Goal: Entertainment & Leisure: Consume media (video, audio)

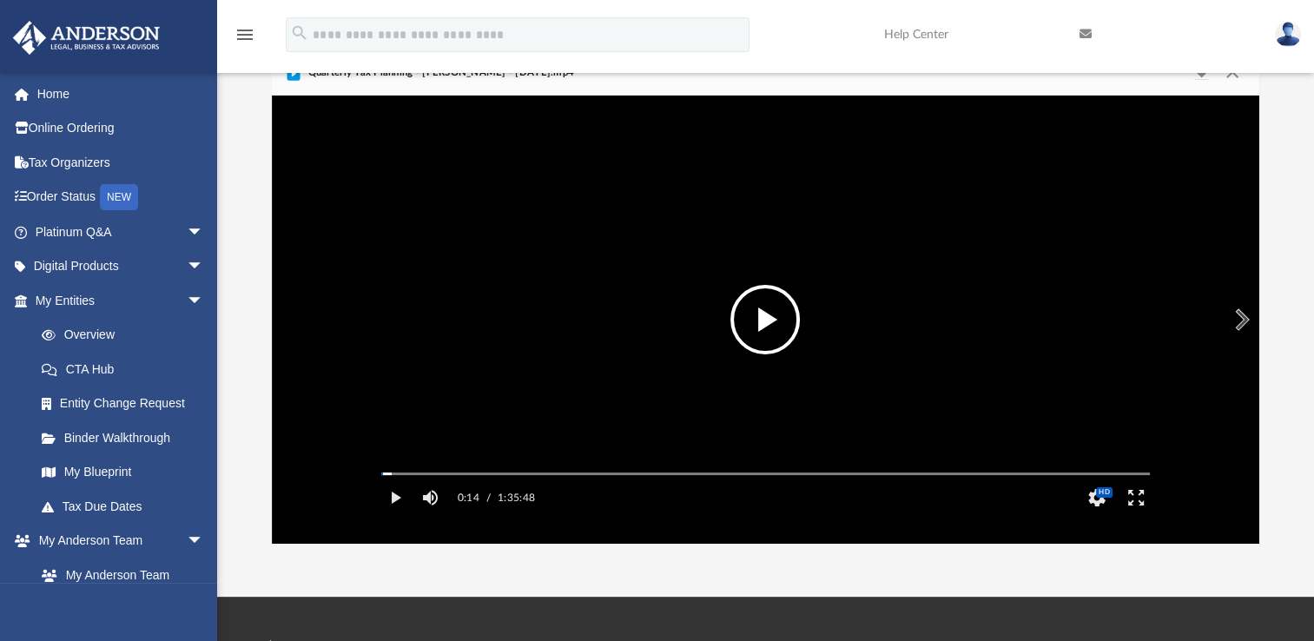
scroll to position [381, 973]
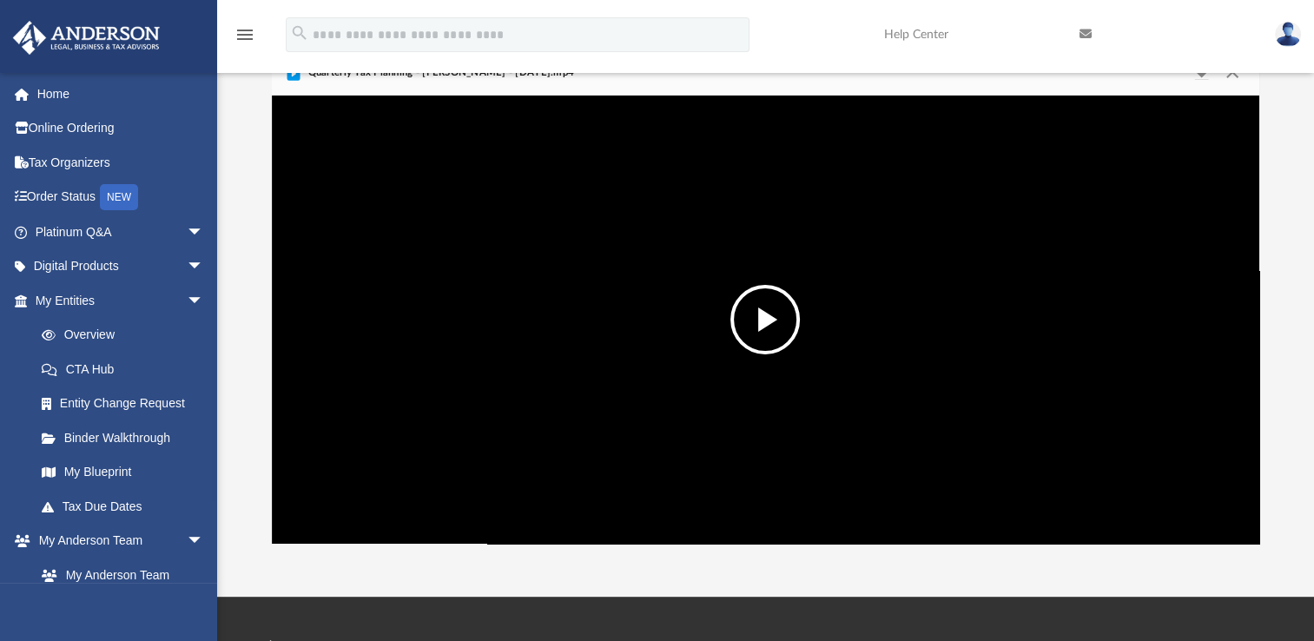
click at [758, 322] on button "File preview" at bounding box center [765, 319] width 69 height 69
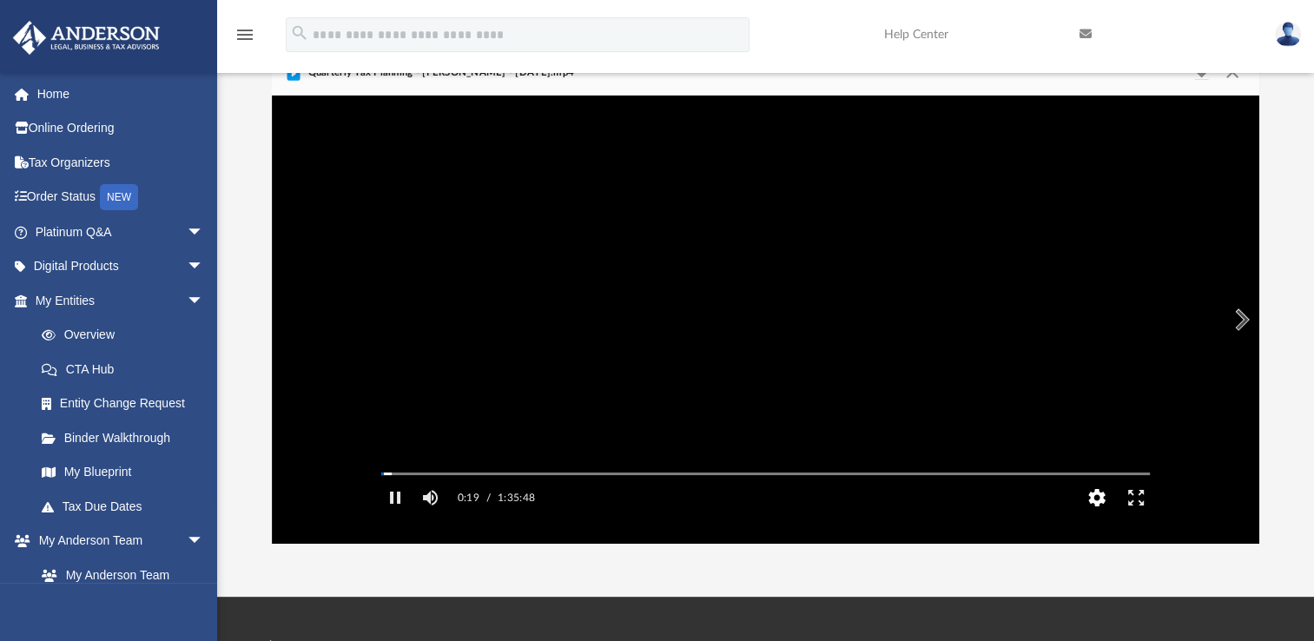
click at [1095, 515] on button "HD" at bounding box center [1096, 497] width 39 height 35
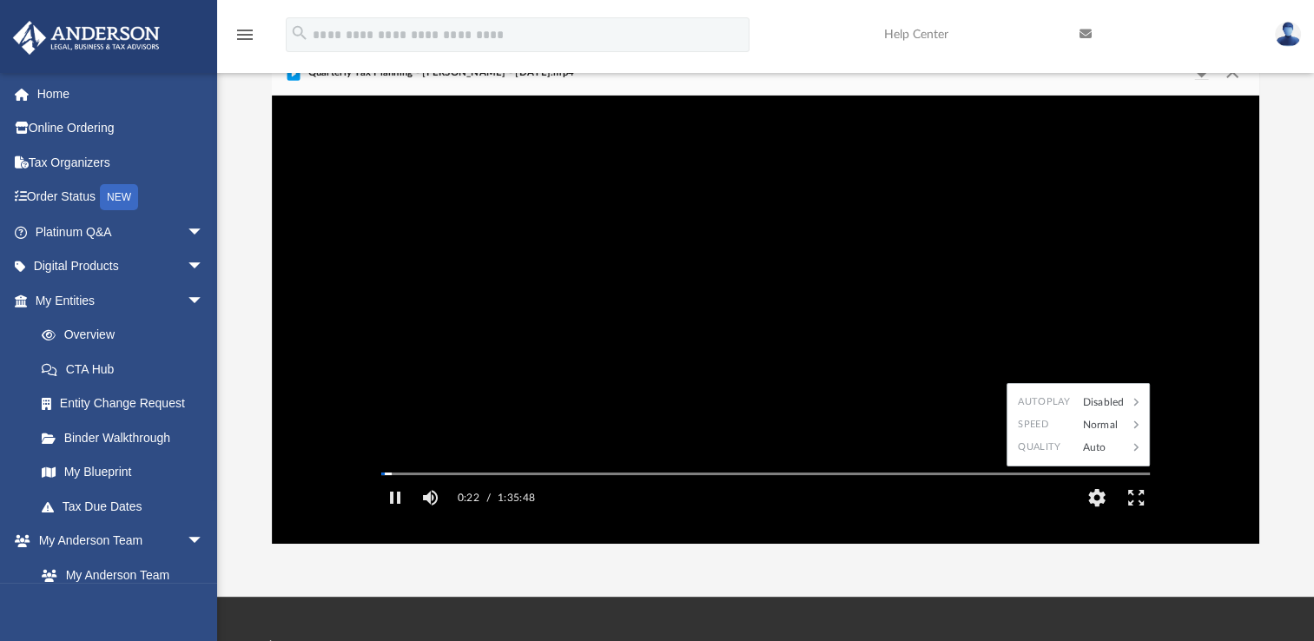
click at [1202, 475] on div "Autoplay Disabled Speed Normal Quality Auto Subtitles/CC Off Audio Autoplay Dis…" at bounding box center [766, 320] width 988 height 448
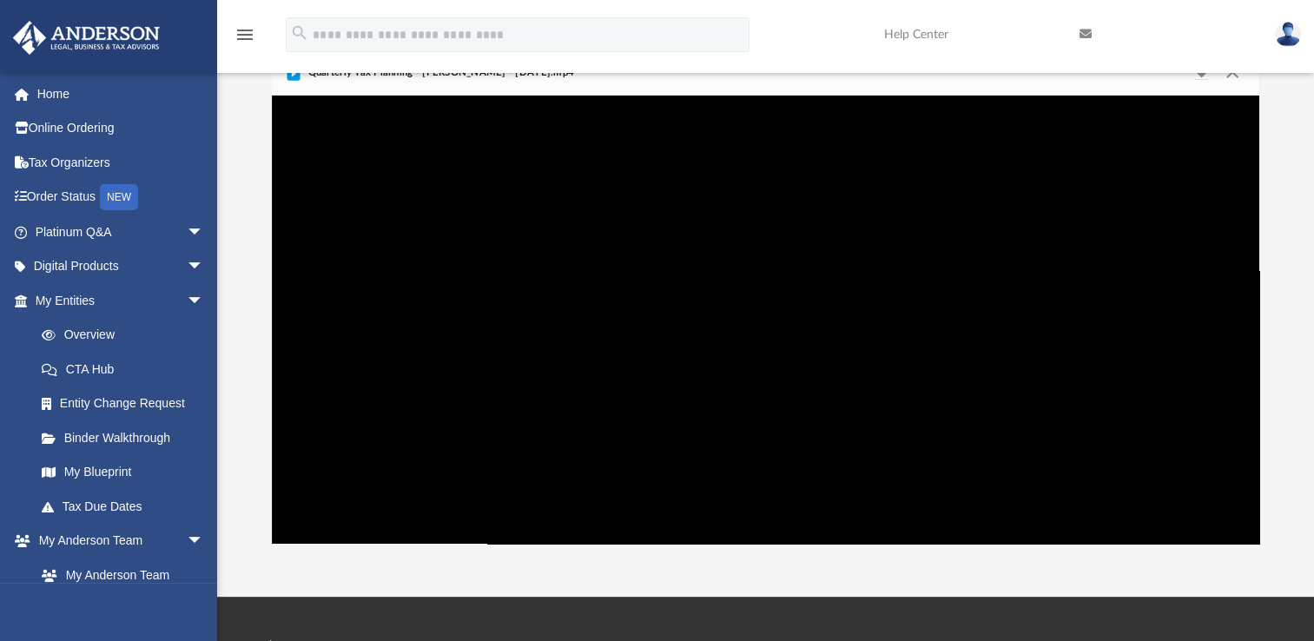
click at [919, 578] on div "App mayraz42@aol.com Sign Out mayraz42@aol.com Home Online Ordering Tax Organiz…" at bounding box center [657, 270] width 1314 height 654
click at [965, 565] on div "App mayraz42@aol.com Sign Out mayraz42@aol.com Home Online Ordering Tax Organiz…" at bounding box center [657, 270] width 1314 height 654
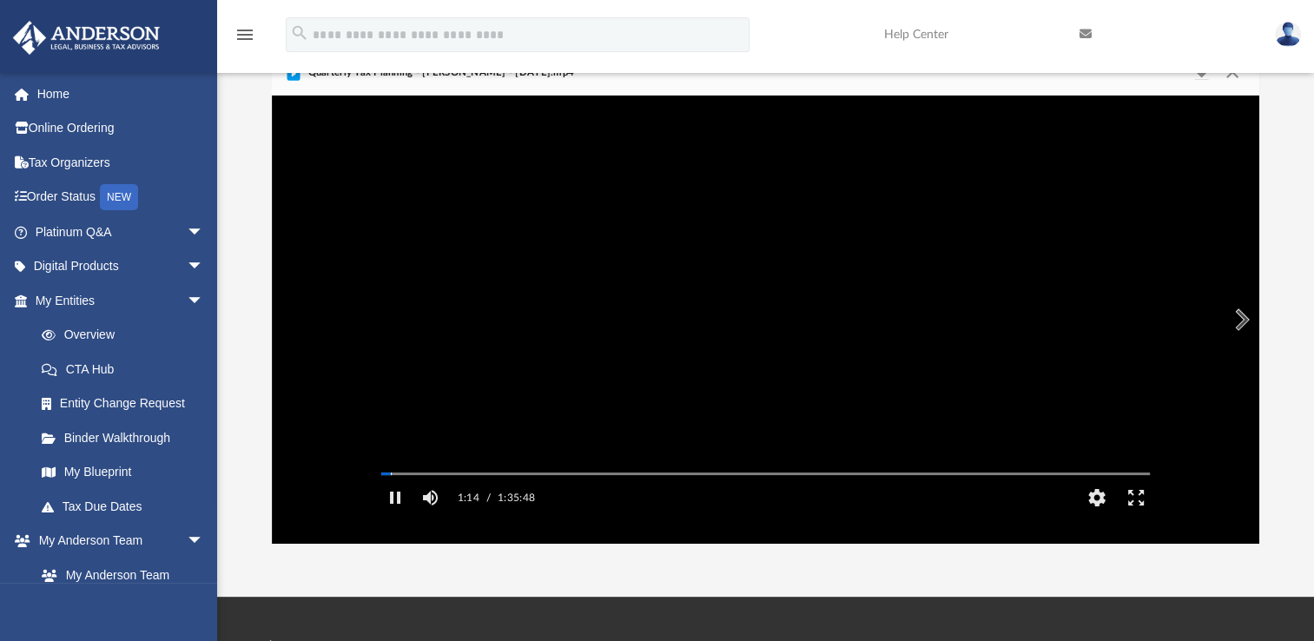
click at [490, 418] on video "File preview" at bounding box center [765, 320] width 797 height 399
click at [770, 314] on button "File preview" at bounding box center [765, 319] width 69 height 69
click at [400, 495] on div "Autoplay Disabled Speed Normal Quality Auto Subtitles/CC Off Audio Autoplay Dis…" at bounding box center [766, 320] width 988 height 448
click at [414, 498] on div "File preview" at bounding box center [766, 320] width 988 height 448
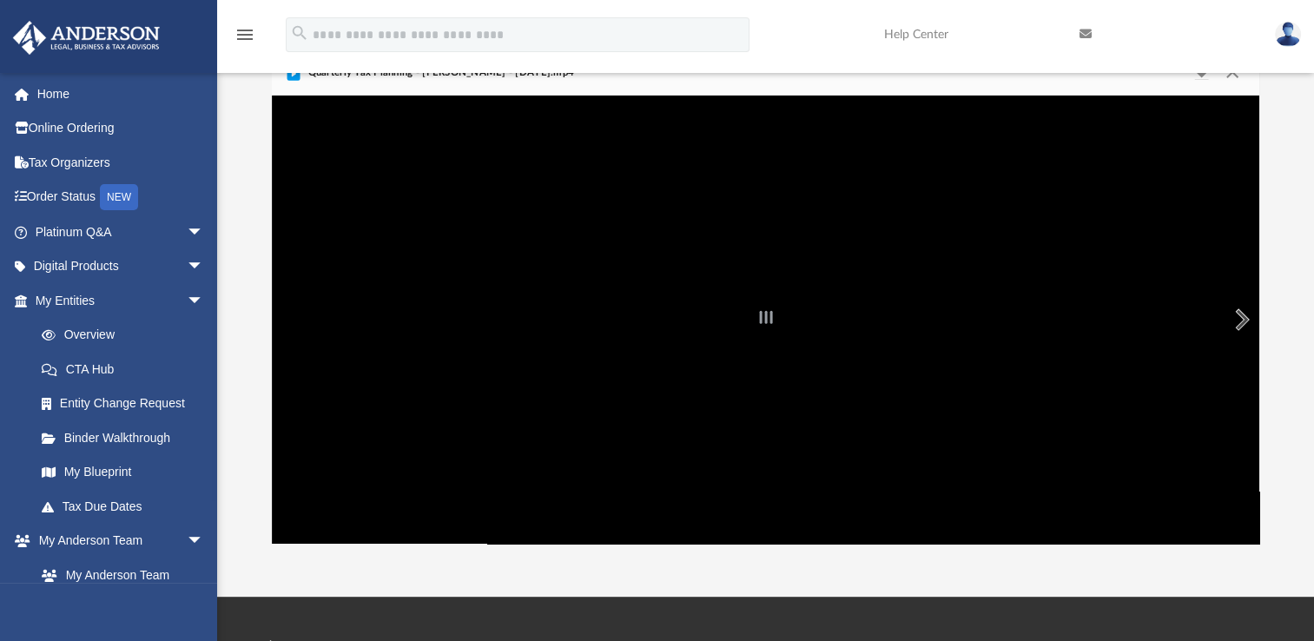
click at [1240, 321] on button "Preview" at bounding box center [1240, 319] width 38 height 49
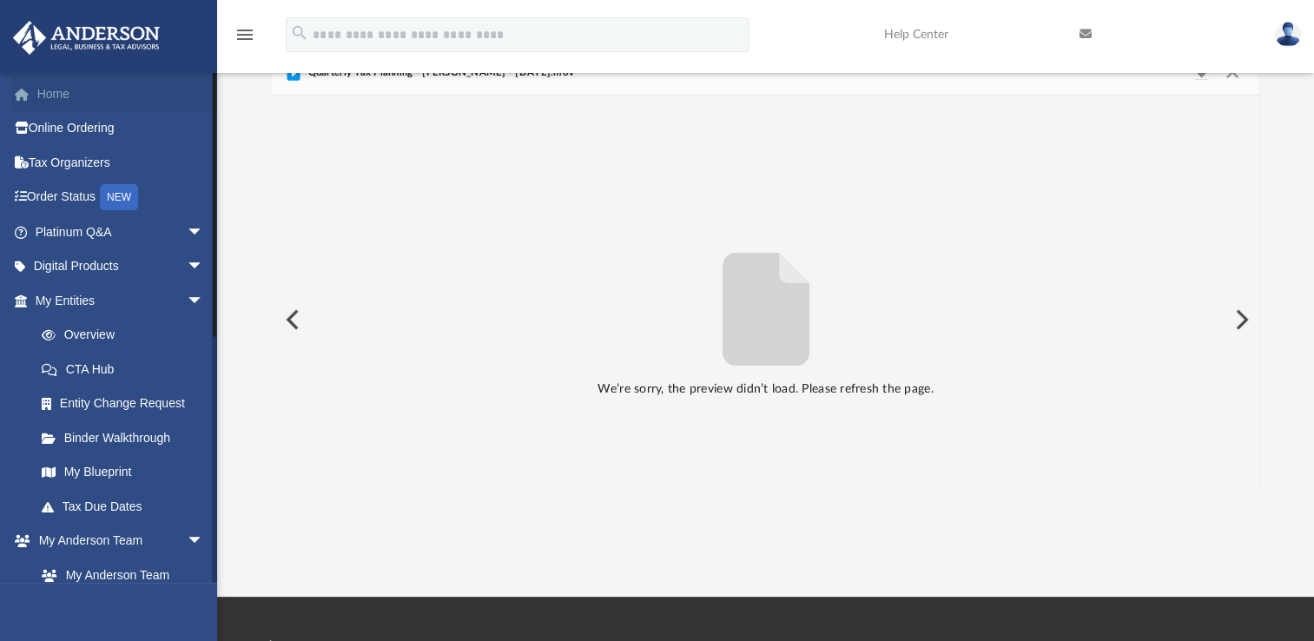
click at [69, 87] on link "Home" at bounding box center [121, 93] width 218 height 35
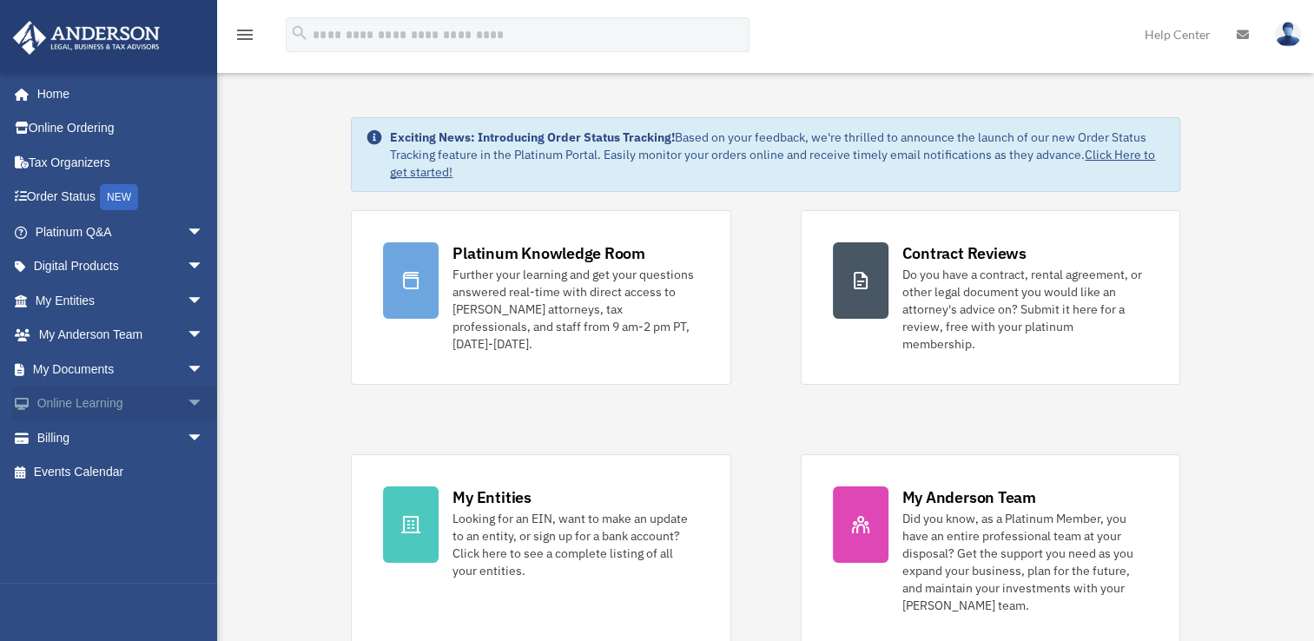
click at [187, 403] on span "arrow_drop_down" at bounding box center [204, 405] width 35 height 36
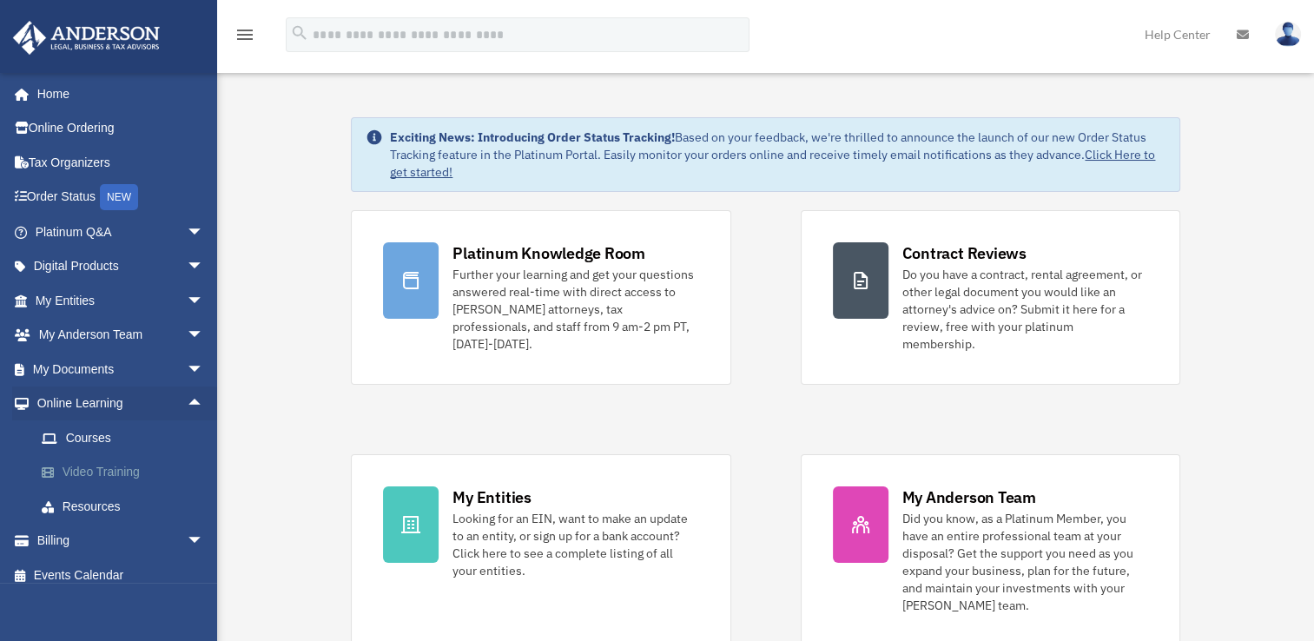
click at [88, 470] on link "Video Training" at bounding box center [127, 472] width 206 height 35
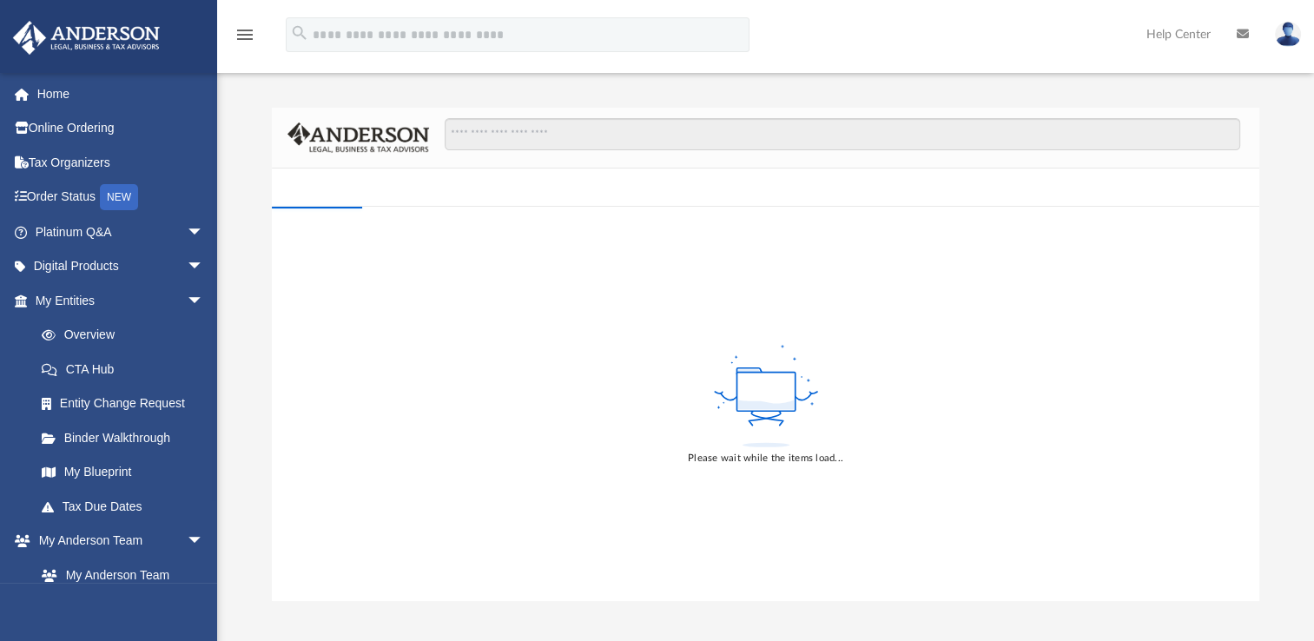
click at [306, 349] on div "Please wait while the items load..." at bounding box center [766, 404] width 988 height 394
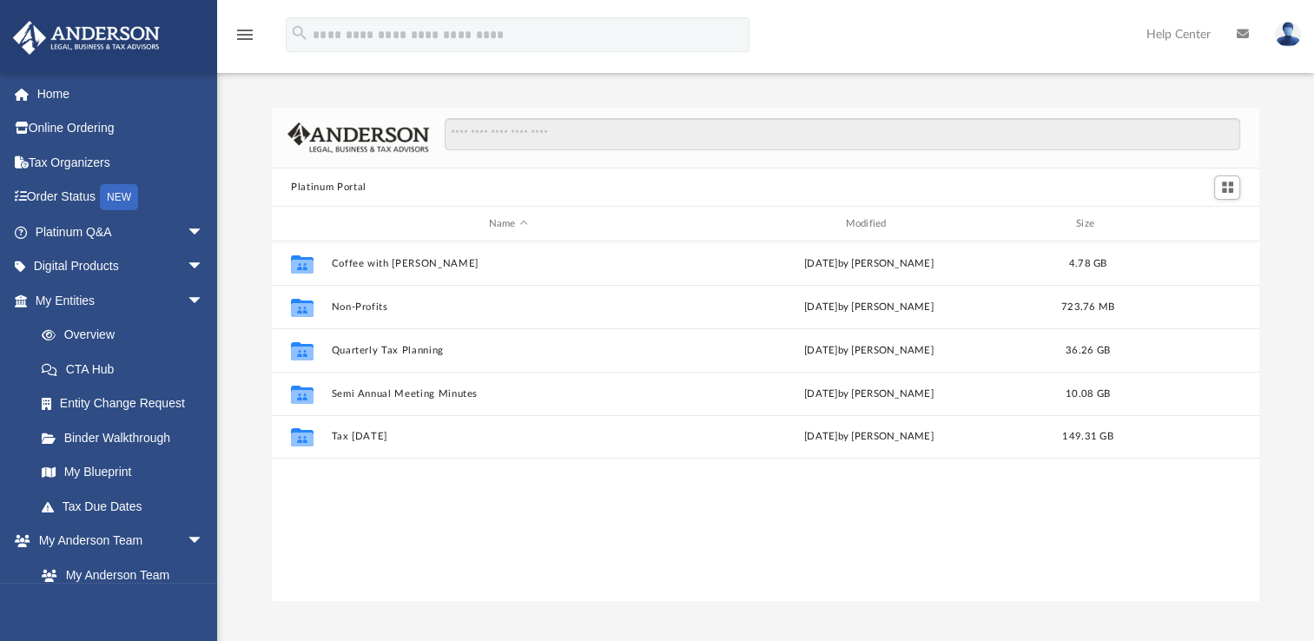
scroll to position [381, 973]
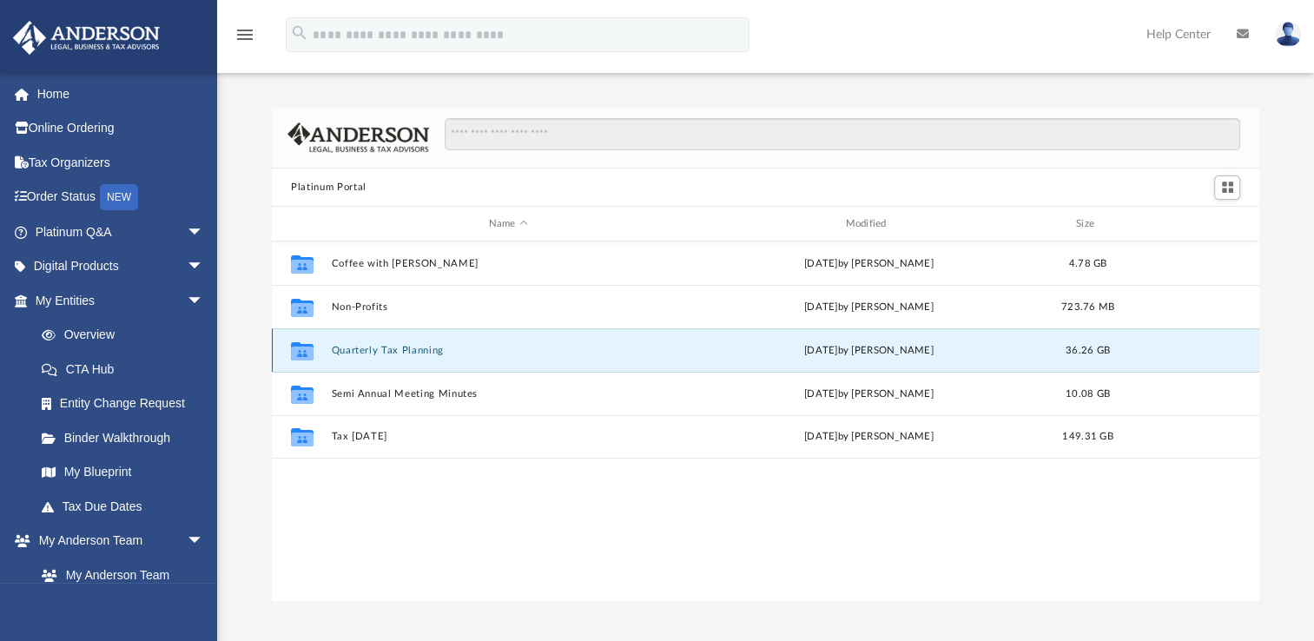
click at [415, 348] on button "Quarterly Tax Planning" at bounding box center [509, 350] width 354 height 11
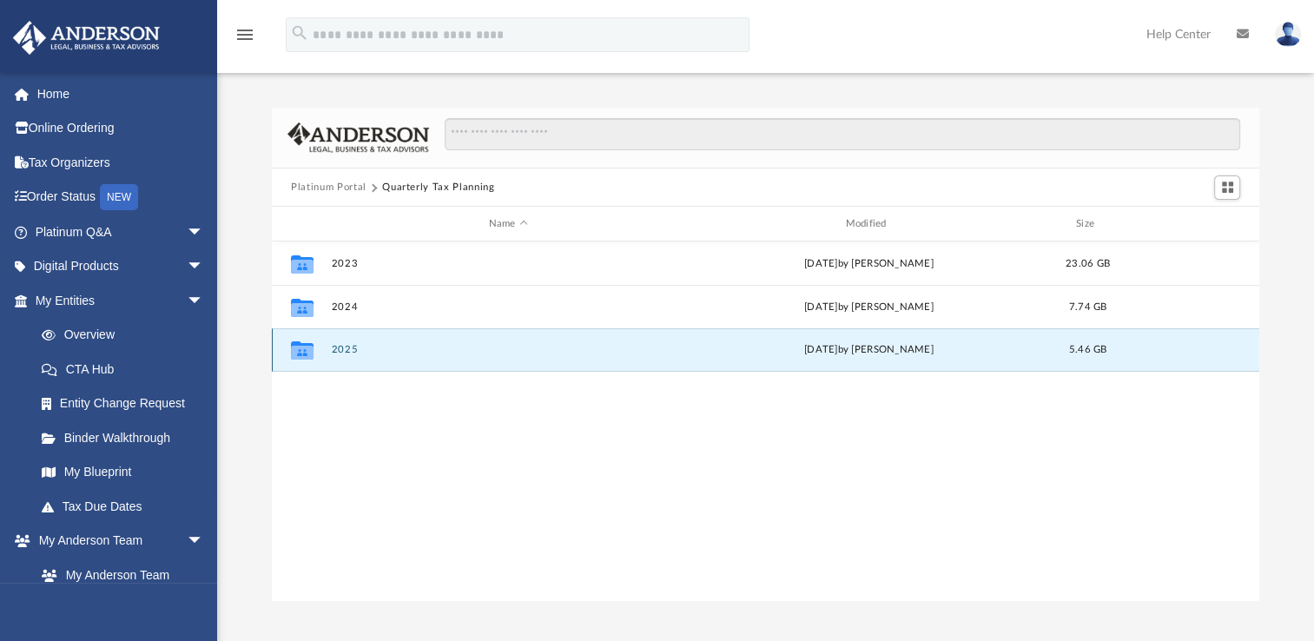
click at [343, 347] on button "2025" at bounding box center [509, 349] width 354 height 11
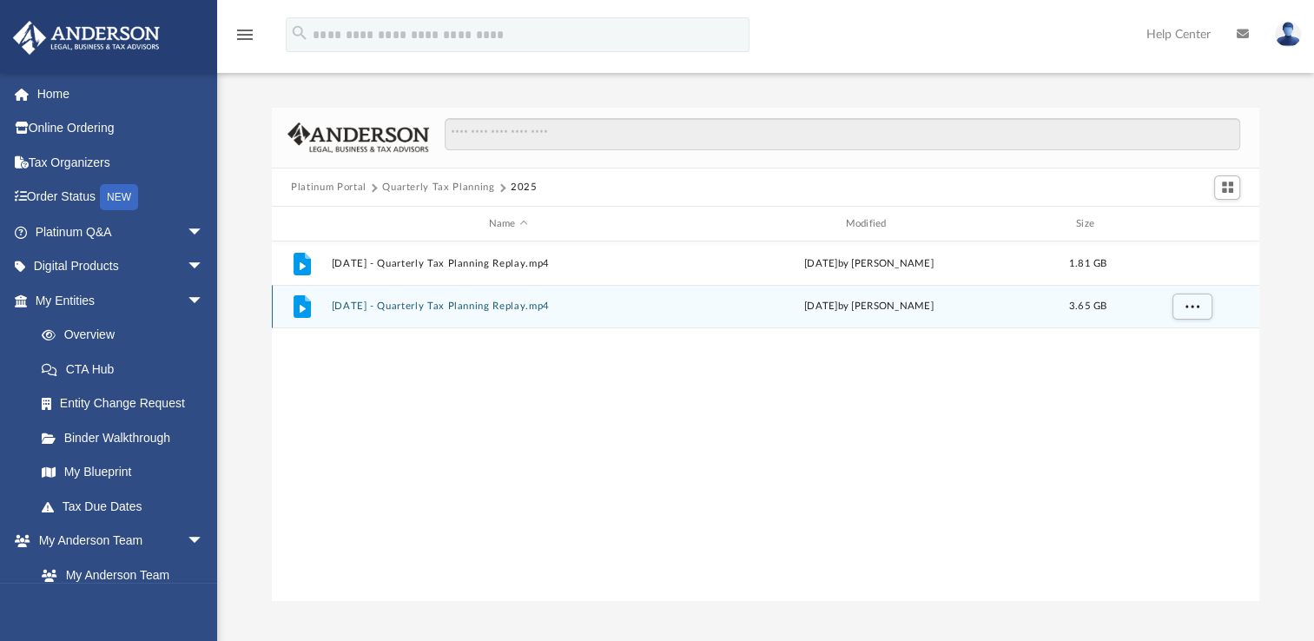
click at [454, 309] on button "March 14th, 2025 - Quarterly Tax Planning Replay.mp4" at bounding box center [509, 306] width 354 height 11
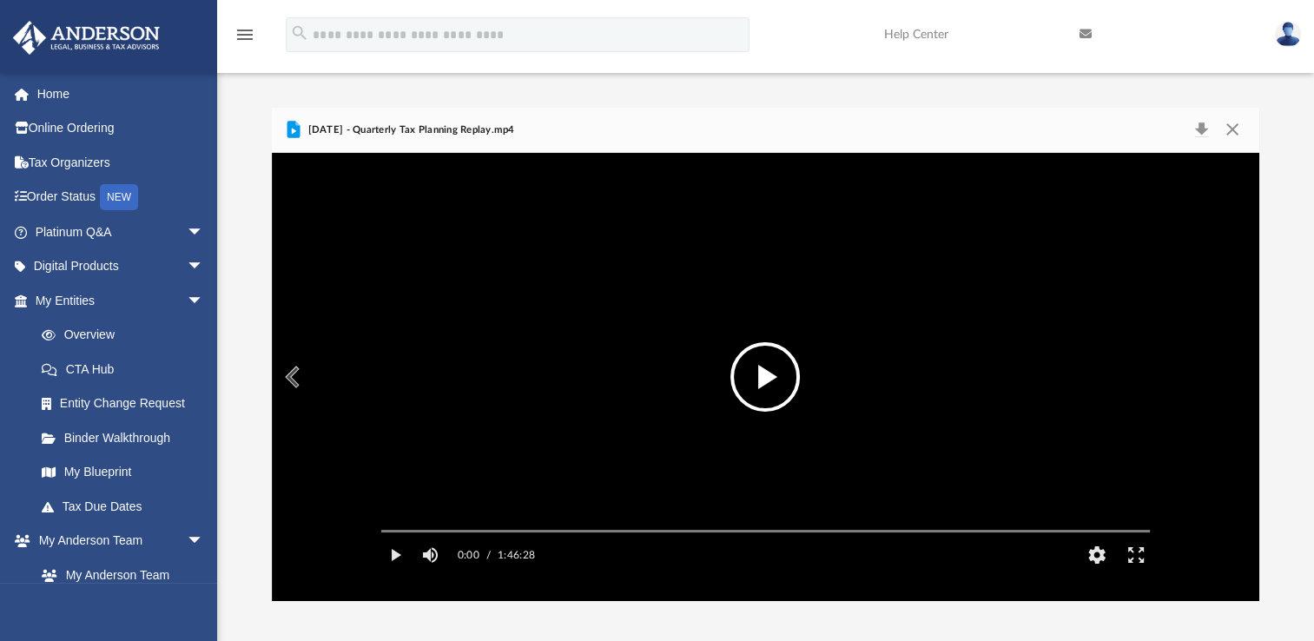
click at [768, 380] on button "File preview" at bounding box center [765, 376] width 69 height 69
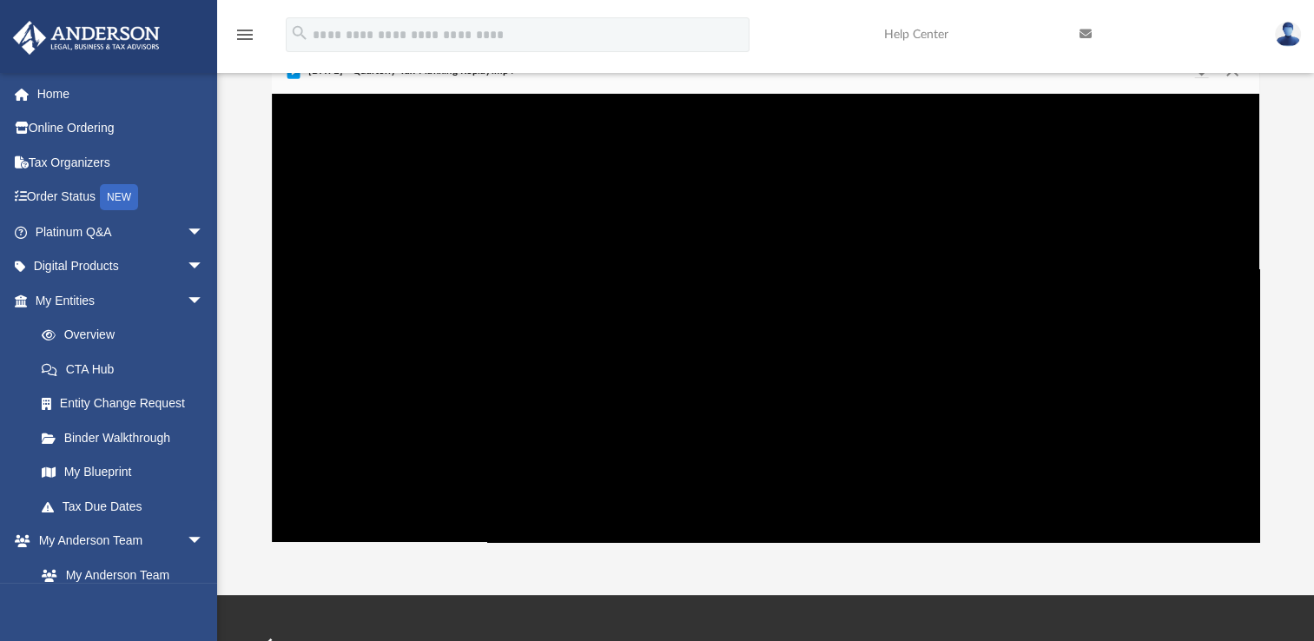
scroll to position [60, 0]
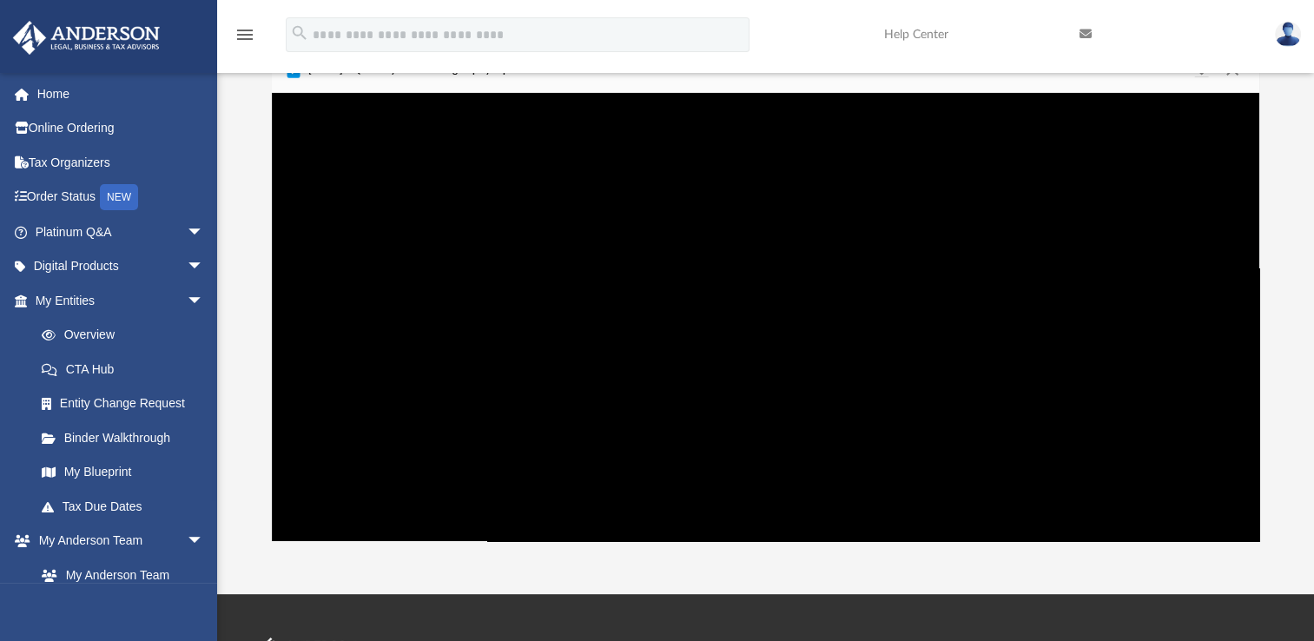
click at [740, 476] on video "File preview" at bounding box center [765, 317] width 797 height 399
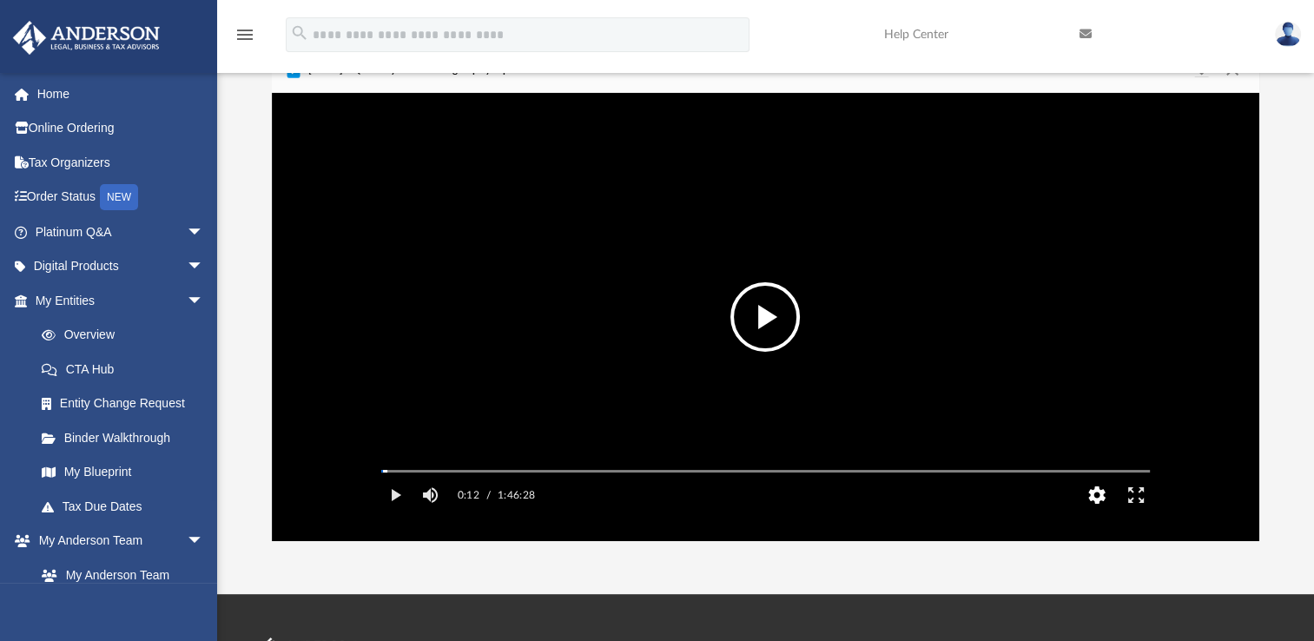
click at [1088, 513] on button "HD" at bounding box center [1096, 495] width 39 height 35
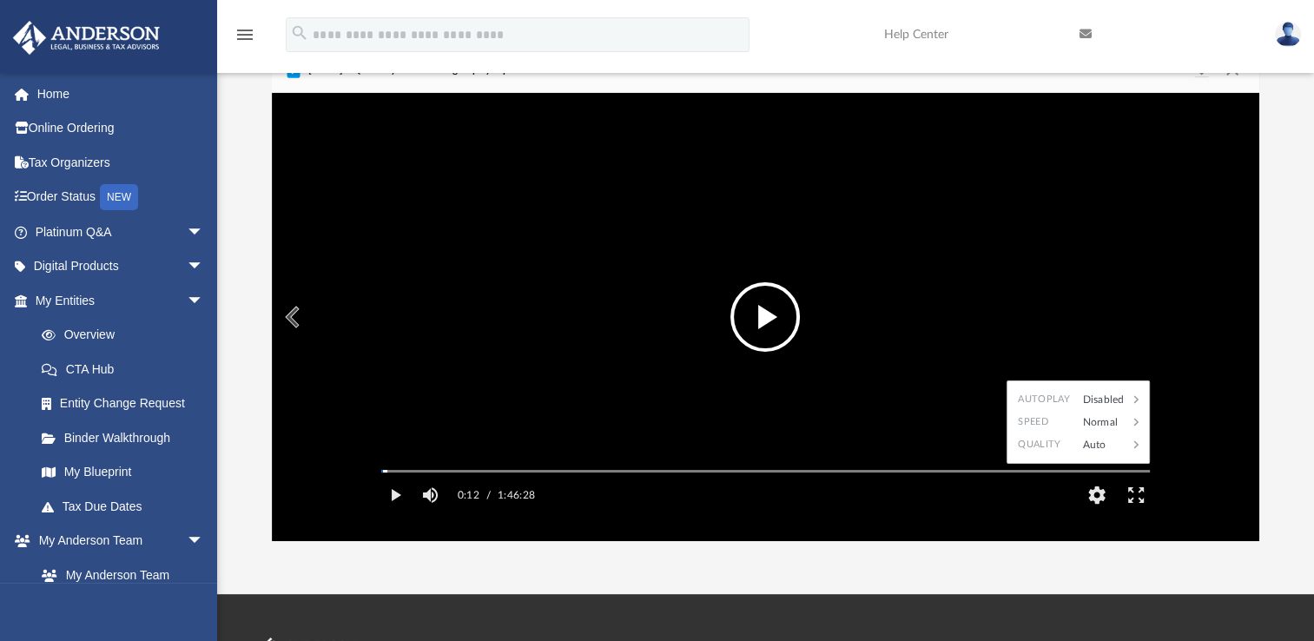
click at [817, 403] on video "File preview" at bounding box center [765, 317] width 797 height 399
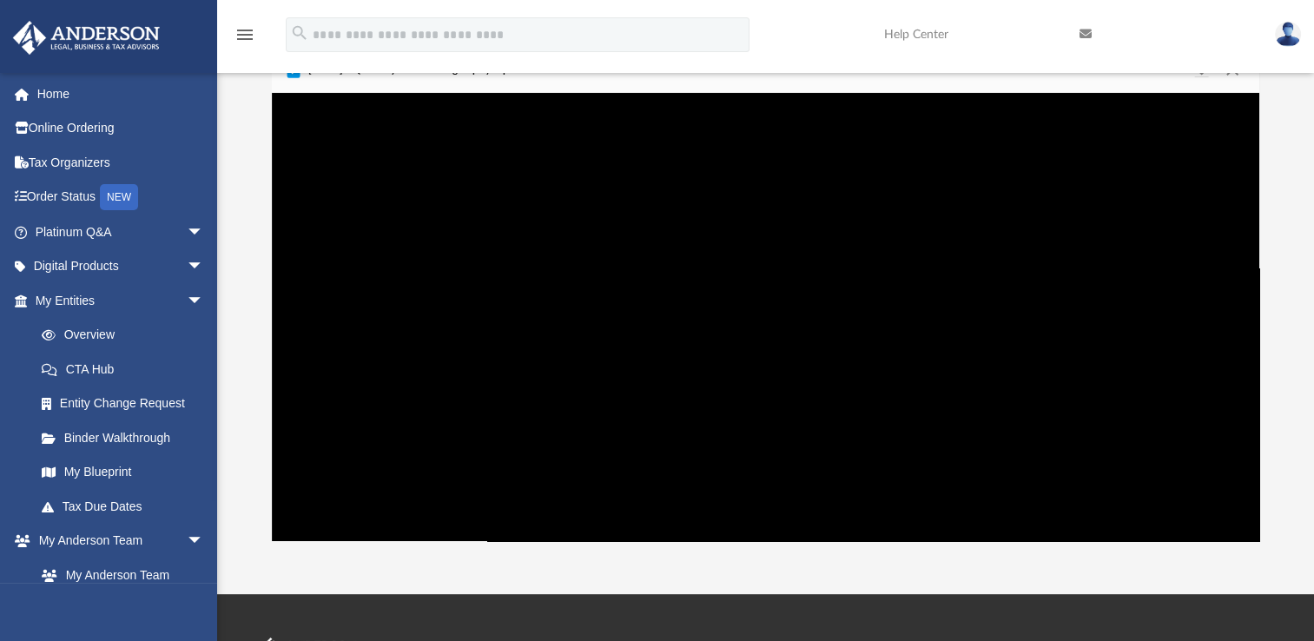
click at [994, 414] on video "File preview" at bounding box center [765, 317] width 797 height 399
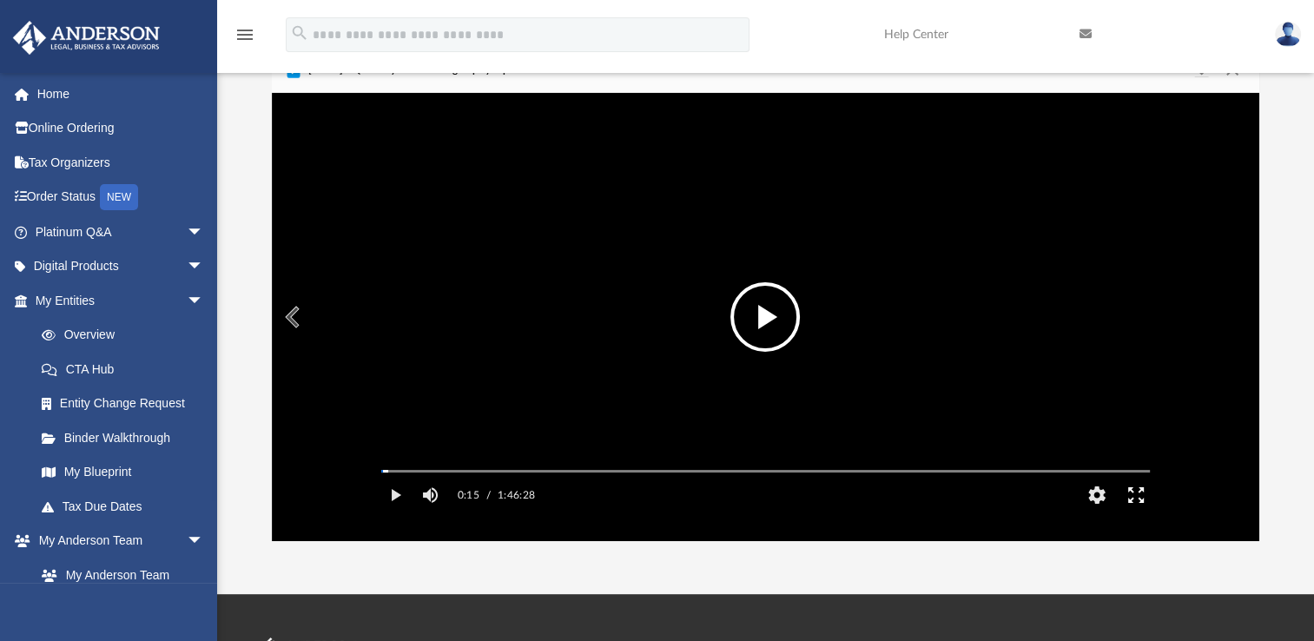
click at [1134, 513] on button "Enter fullscreen" at bounding box center [1135, 495] width 39 height 35
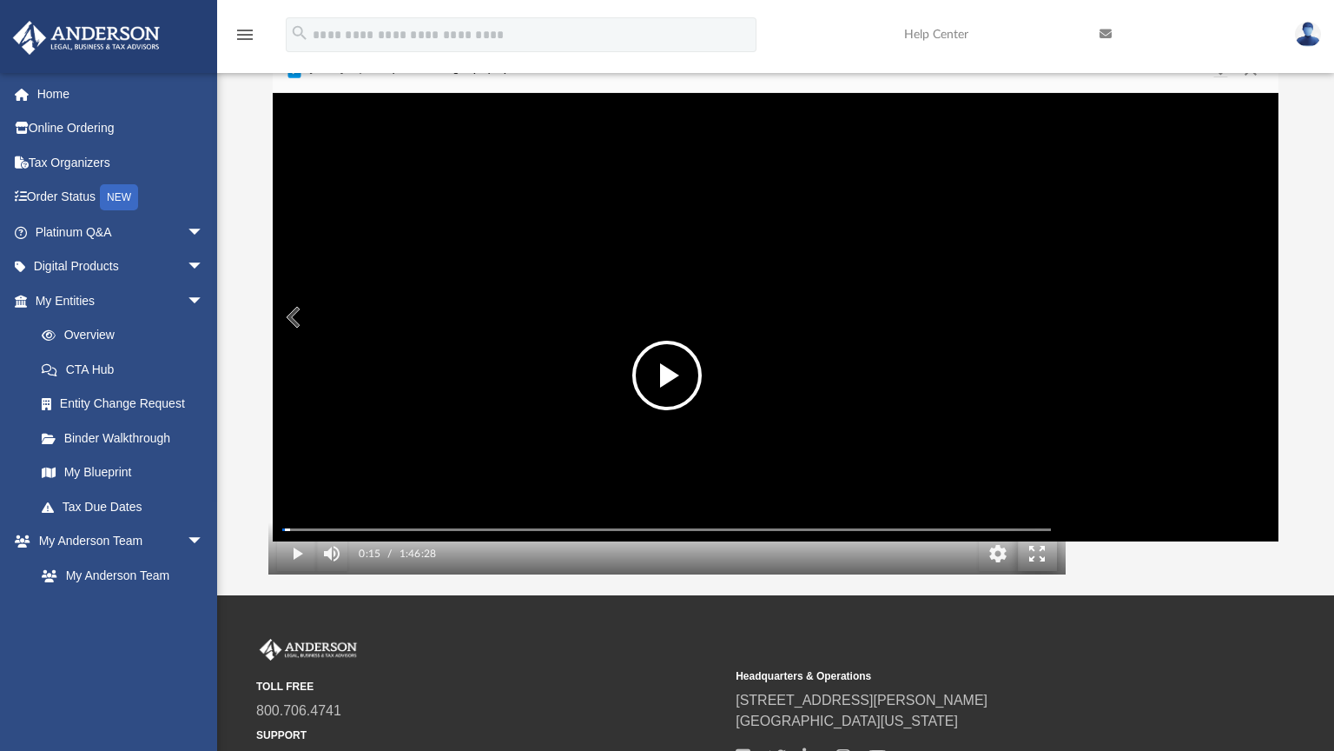
scroll to position [381, 992]
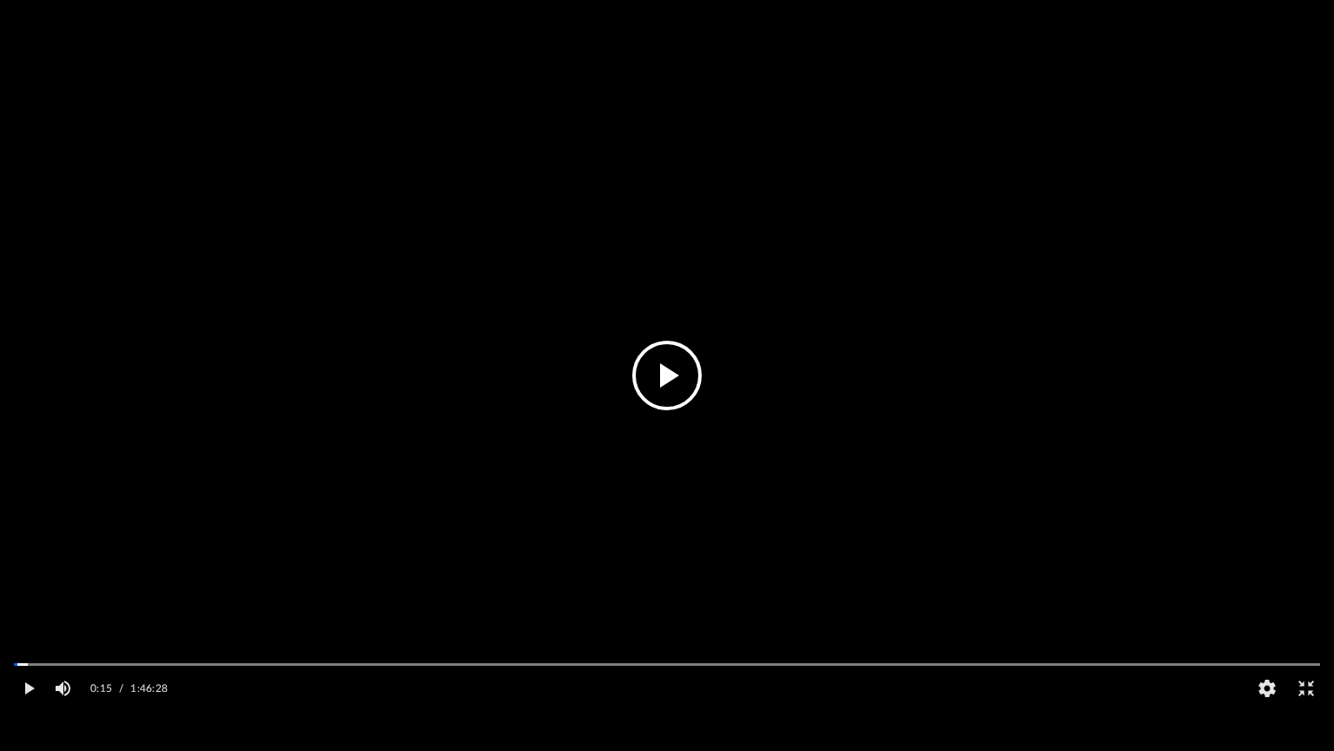
click at [663, 393] on button "File preview" at bounding box center [666, 375] width 69 height 69
click at [1150, 640] on div "3:33 / 1:46:28 CC HD" at bounding box center [667, 688] width 1334 height 35
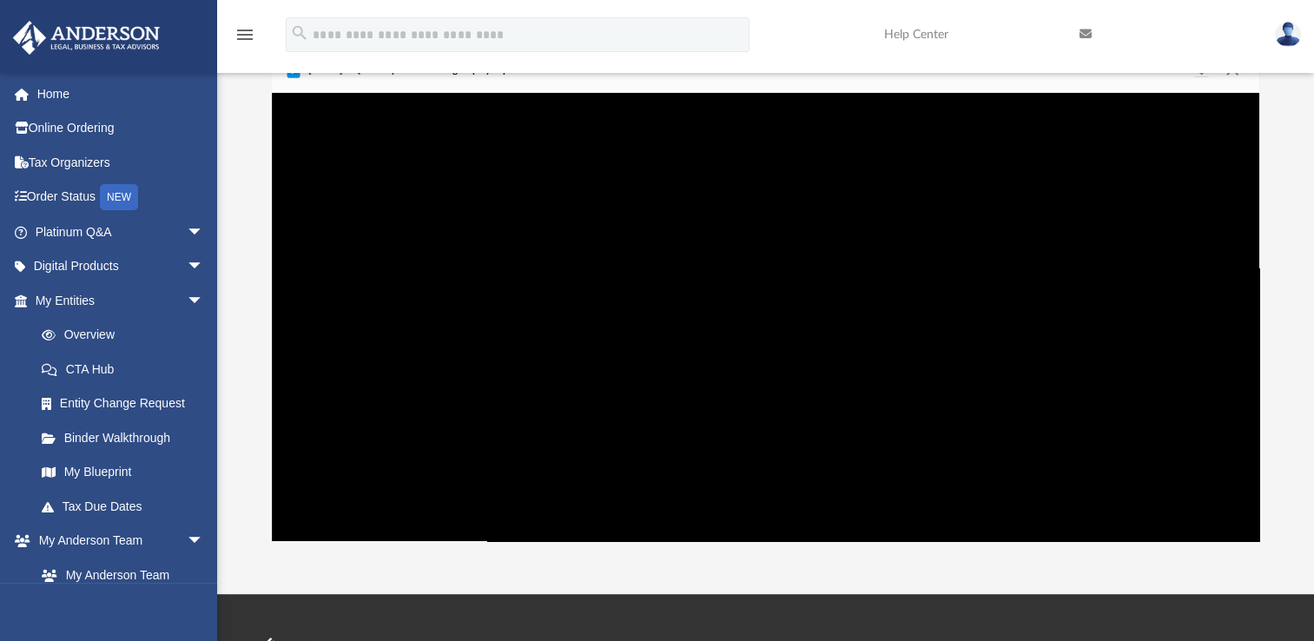
scroll to position [14, 14]
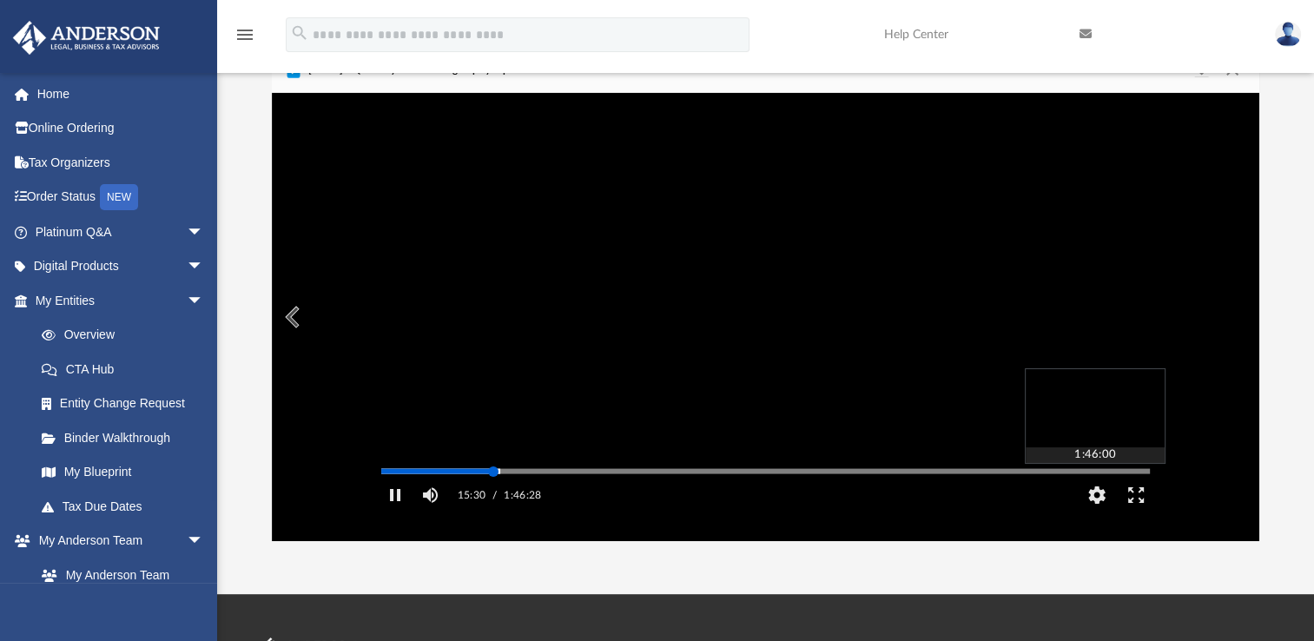
click at [1148, 478] on div "Media Slider" at bounding box center [1149, 471] width 769 height 14
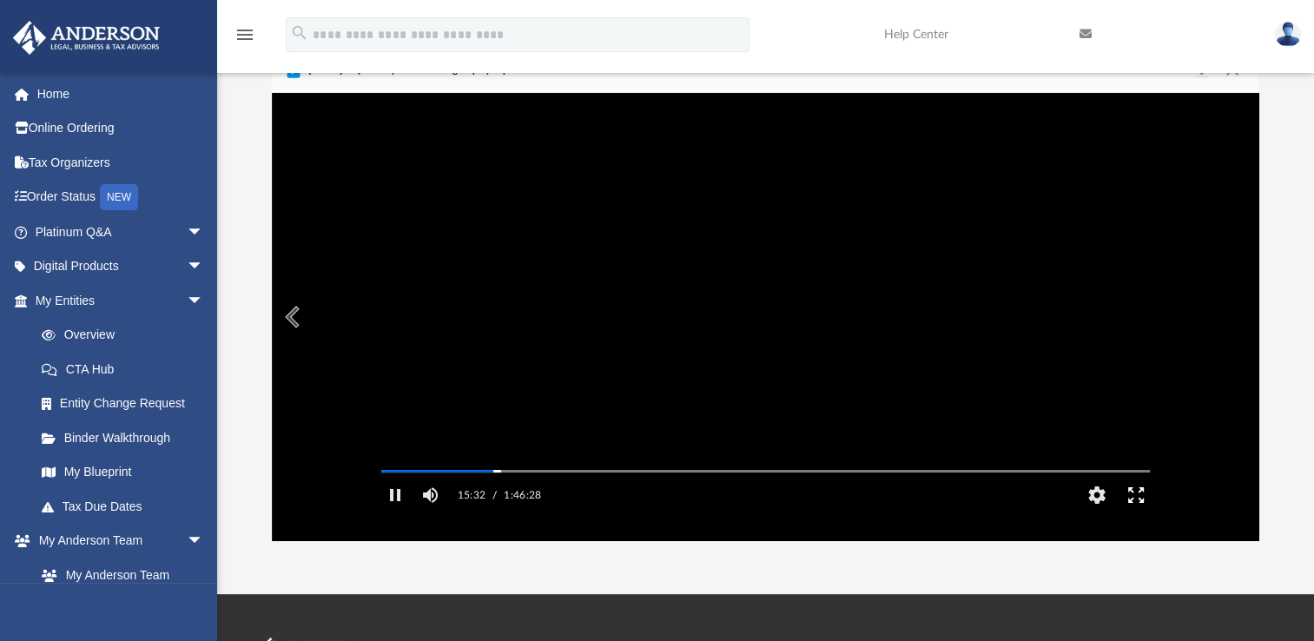
click at [1134, 513] on button "Enter fullscreen" at bounding box center [1135, 495] width 39 height 35
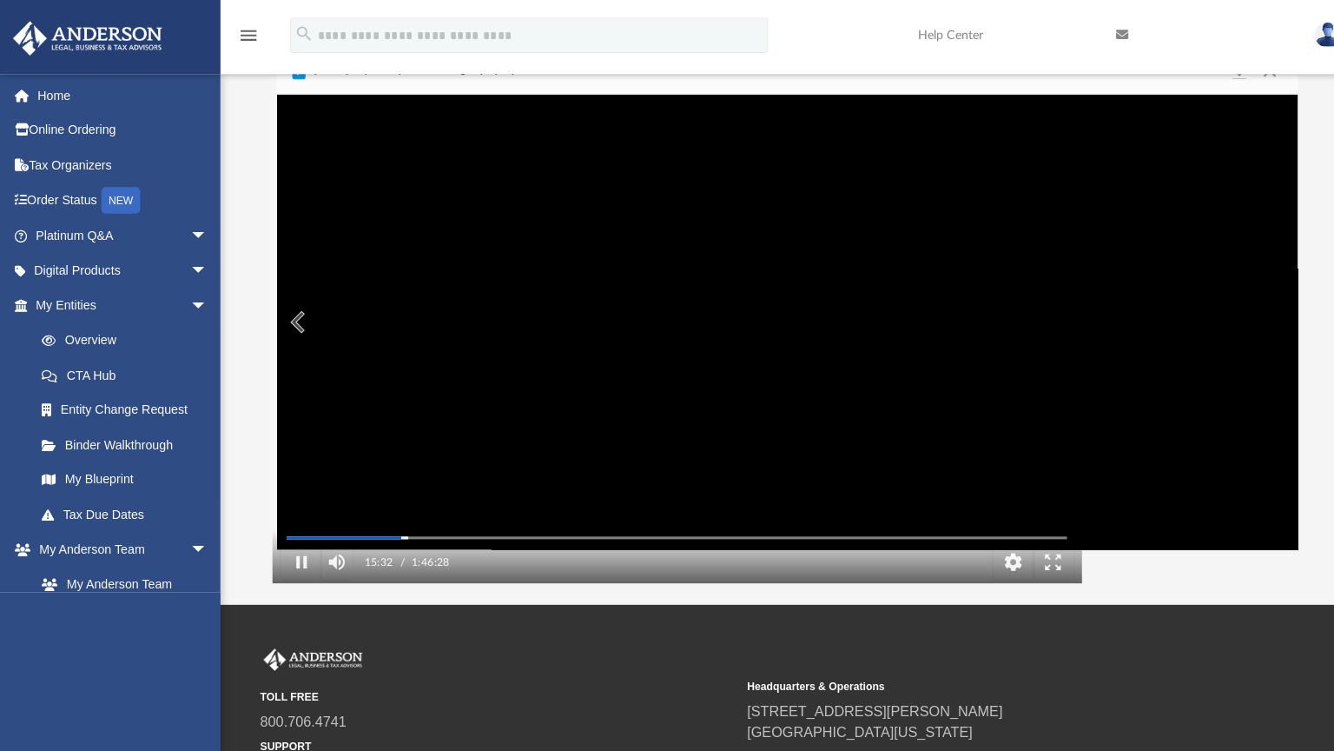
scroll to position [381, 992]
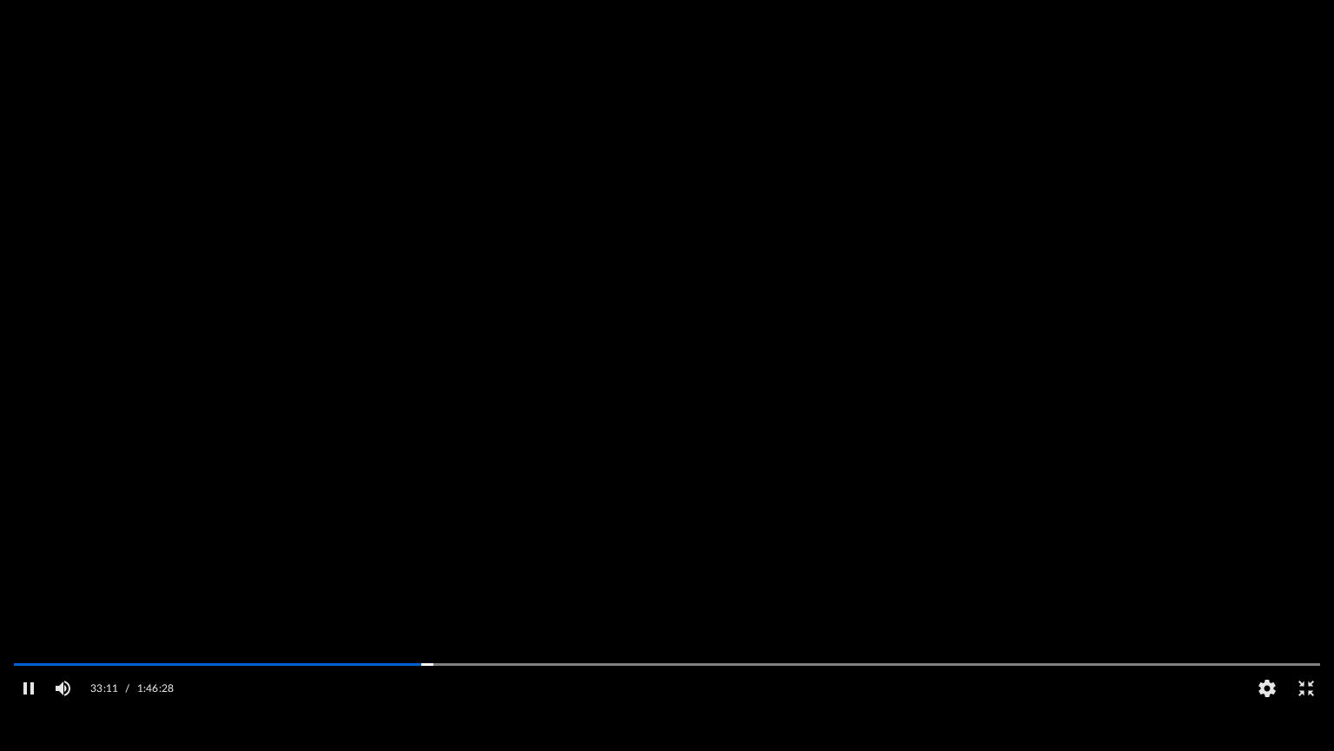
click at [1112, 596] on video "File preview" at bounding box center [667, 375] width 1334 height 667
click at [1093, 585] on video "File preview" at bounding box center [667, 375] width 1334 height 667
click at [1307, 640] on button "Exit fullscreen" at bounding box center [1306, 688] width 39 height 35
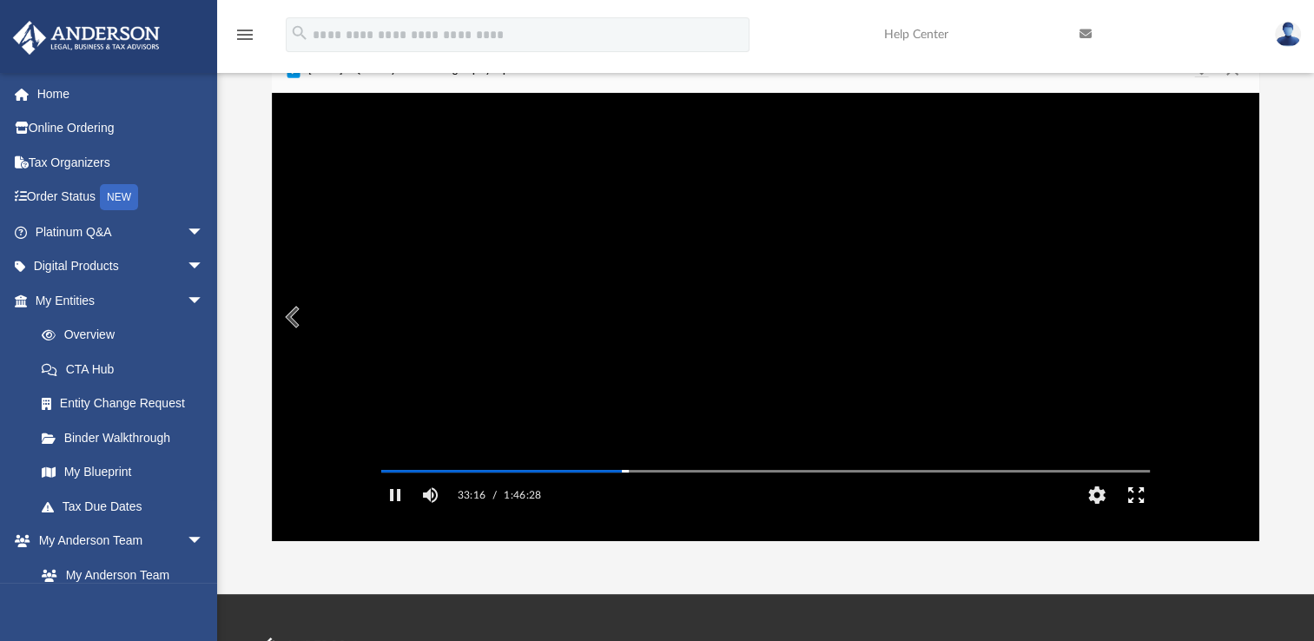
scroll to position [14, 14]
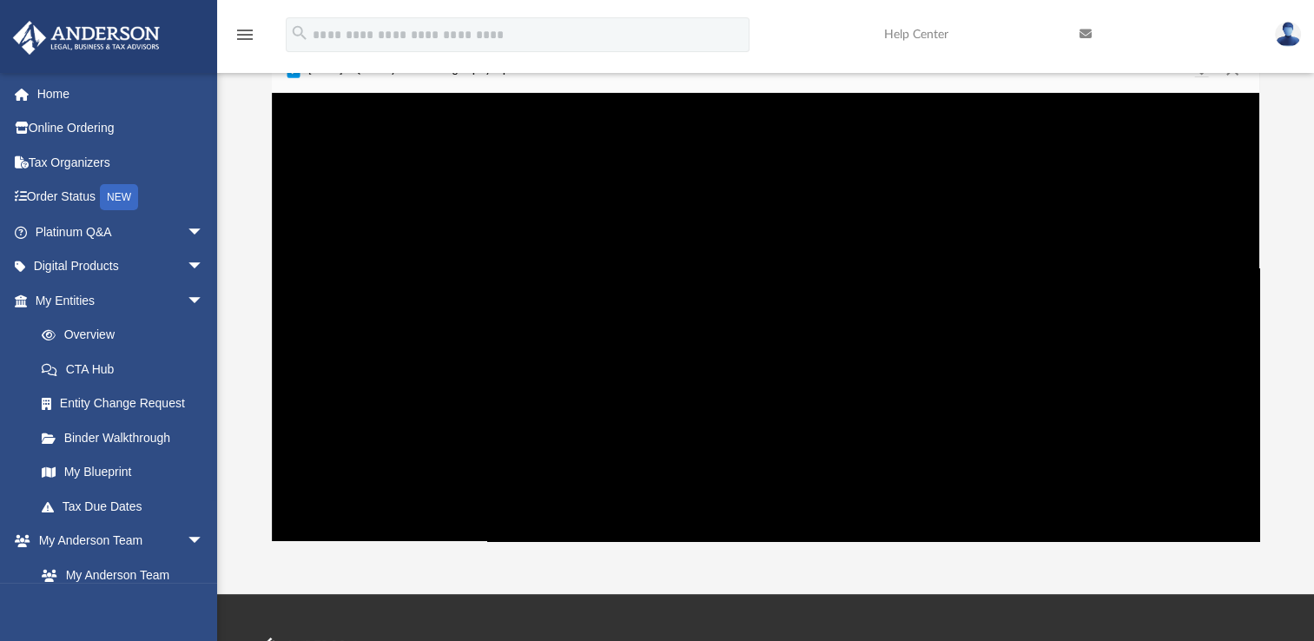
click at [1279, 283] on div "Platinum Portal Quarterly Tax Planning 2025 Name Modified Size File July 18th, …" at bounding box center [765, 295] width 1097 height 494
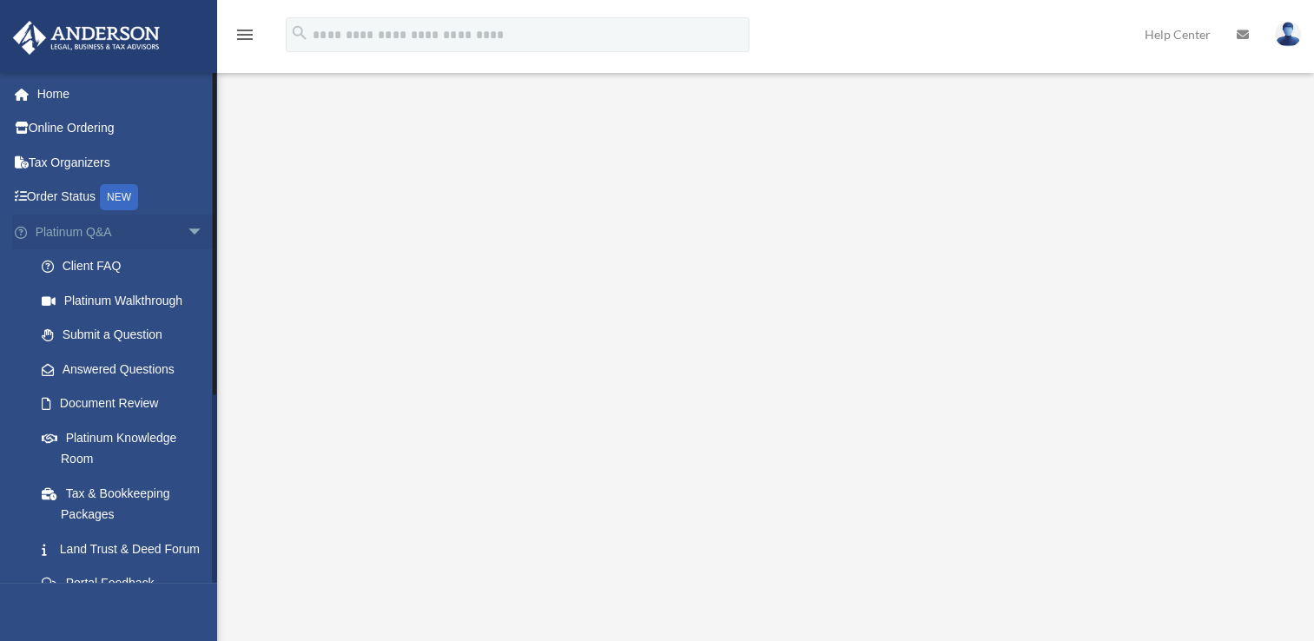
click at [187, 238] on span "arrow_drop_down" at bounding box center [204, 233] width 35 height 36
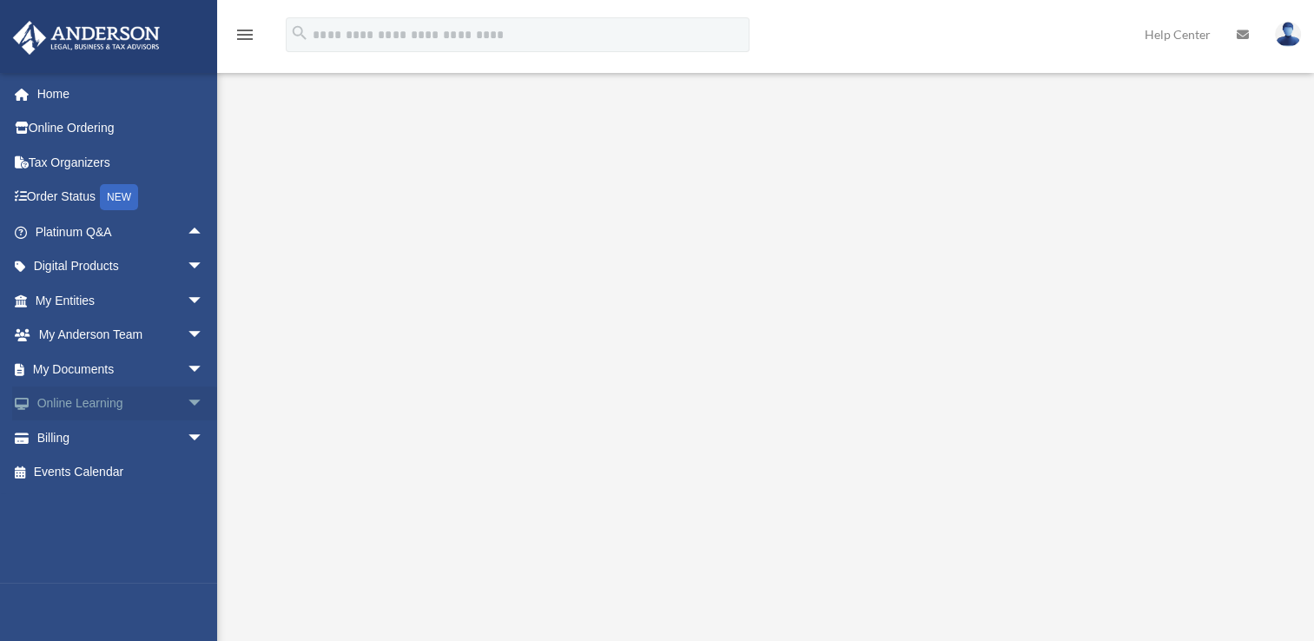
click at [58, 410] on link "Online Learning arrow_drop_down" at bounding box center [121, 404] width 218 height 35
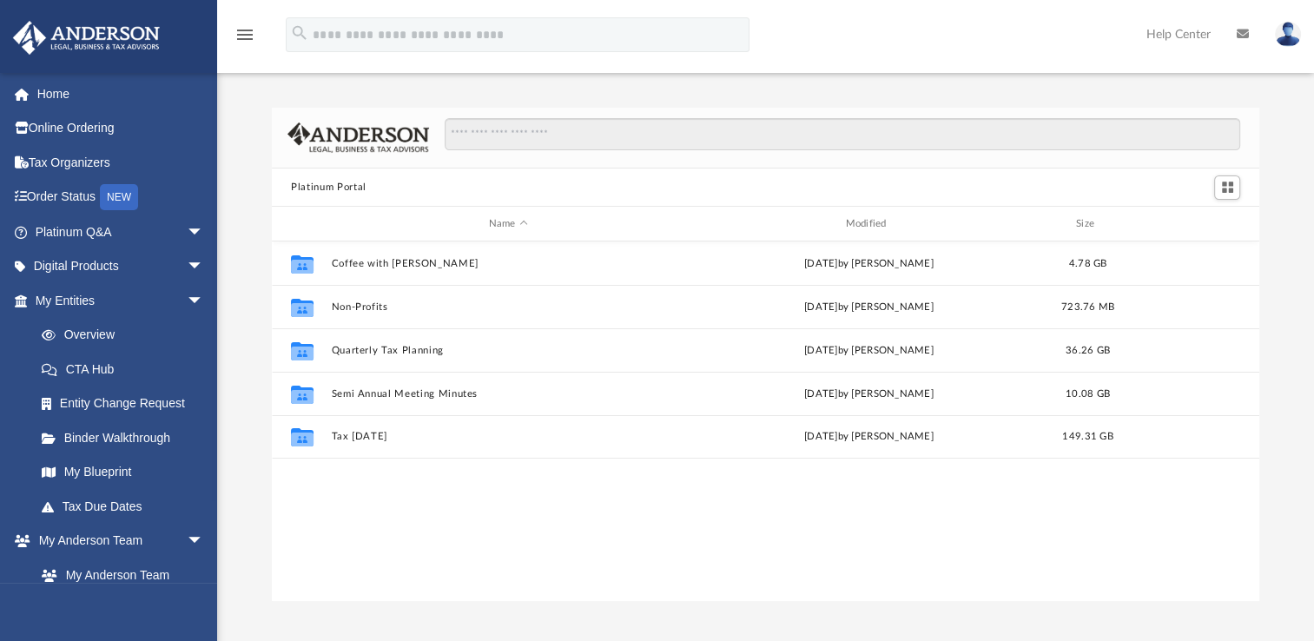
scroll to position [381, 973]
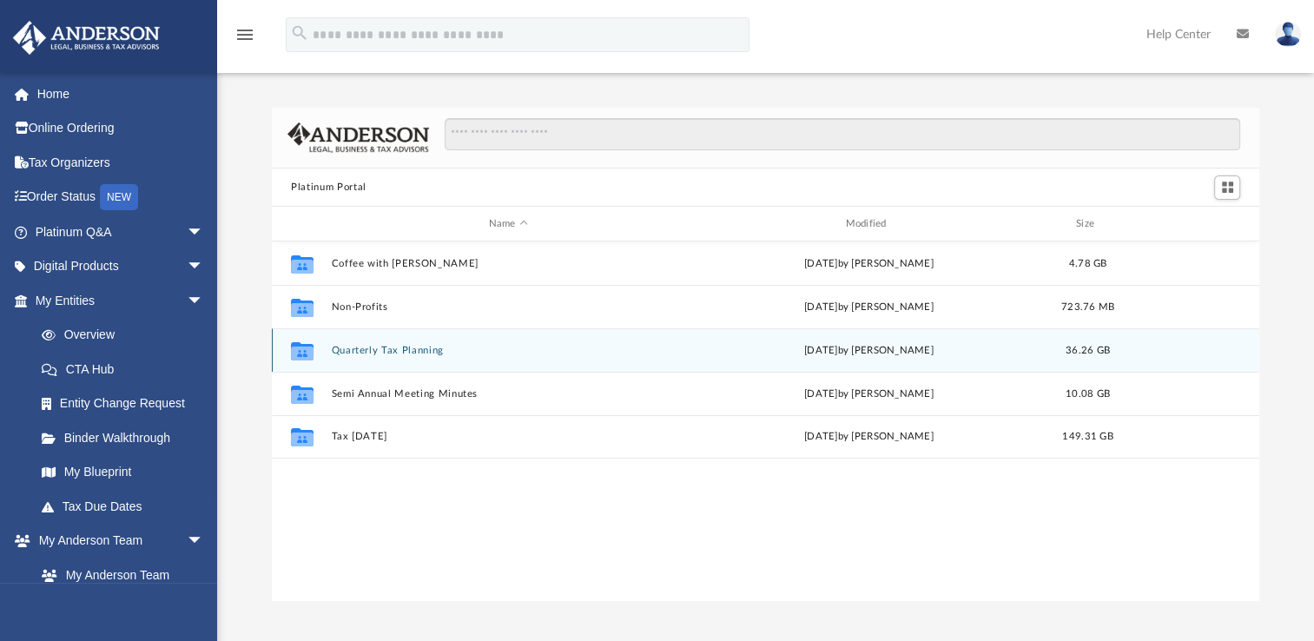
click at [347, 354] on button "Quarterly Tax Planning" at bounding box center [509, 350] width 354 height 11
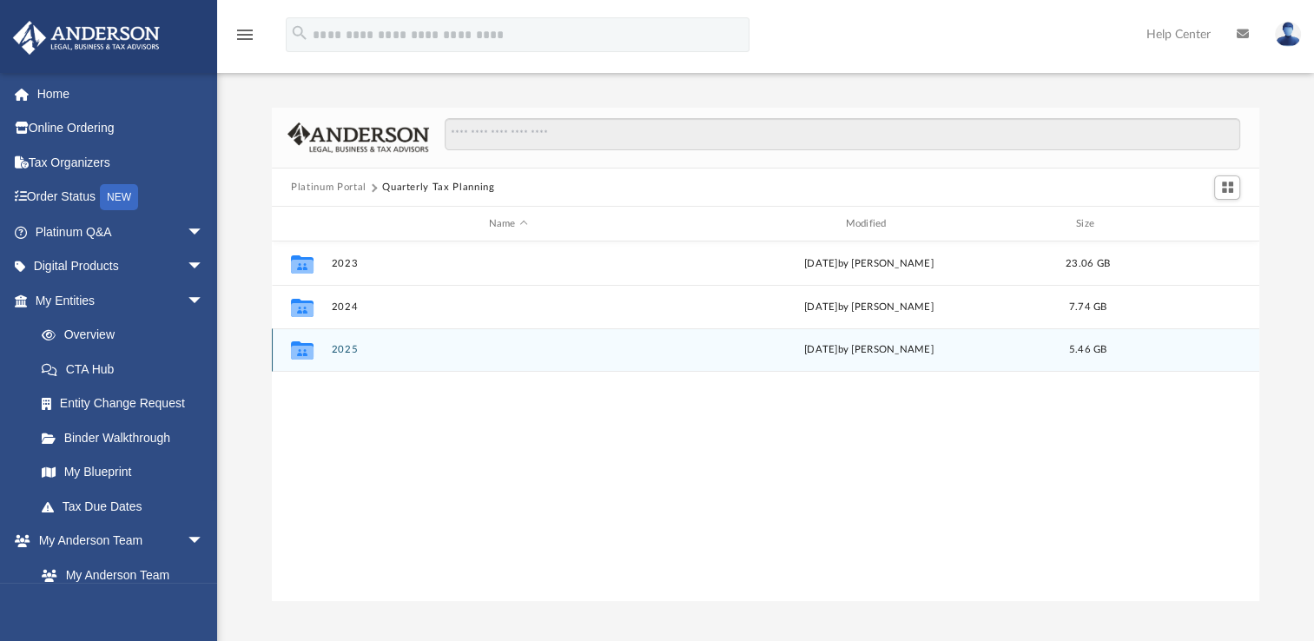
click at [349, 351] on button "2025" at bounding box center [509, 349] width 354 height 11
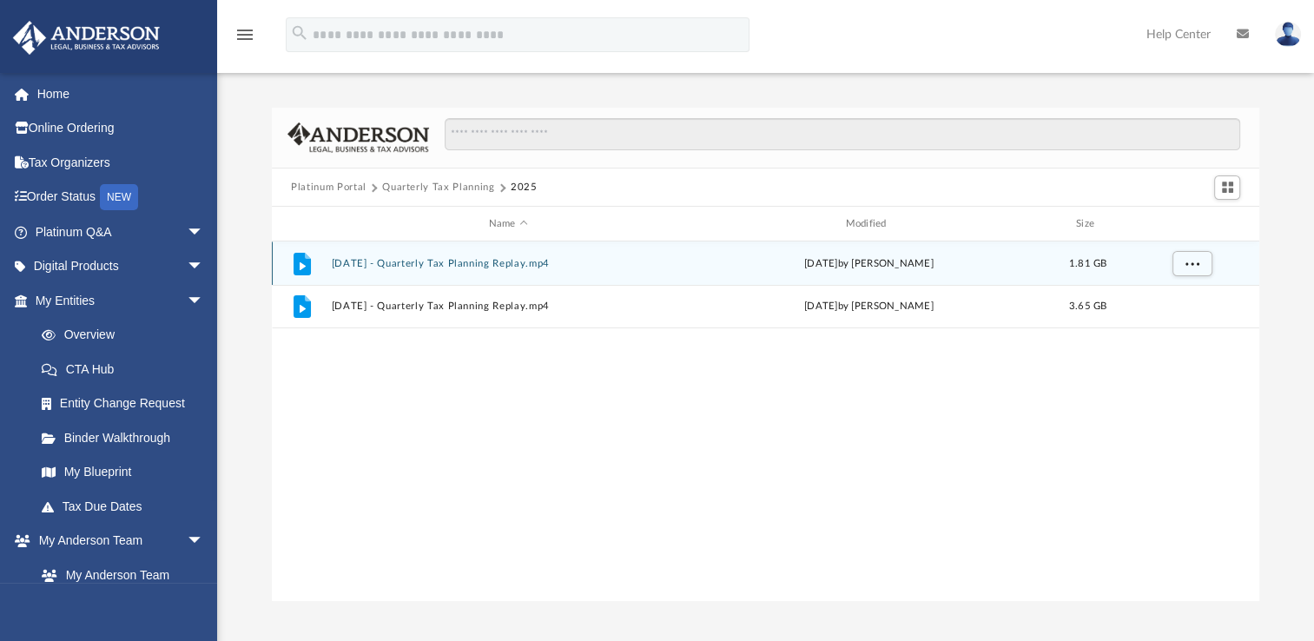
click at [387, 259] on button "[DATE] - Quarterly Tax Planning Replay.mp4" at bounding box center [509, 263] width 354 height 11
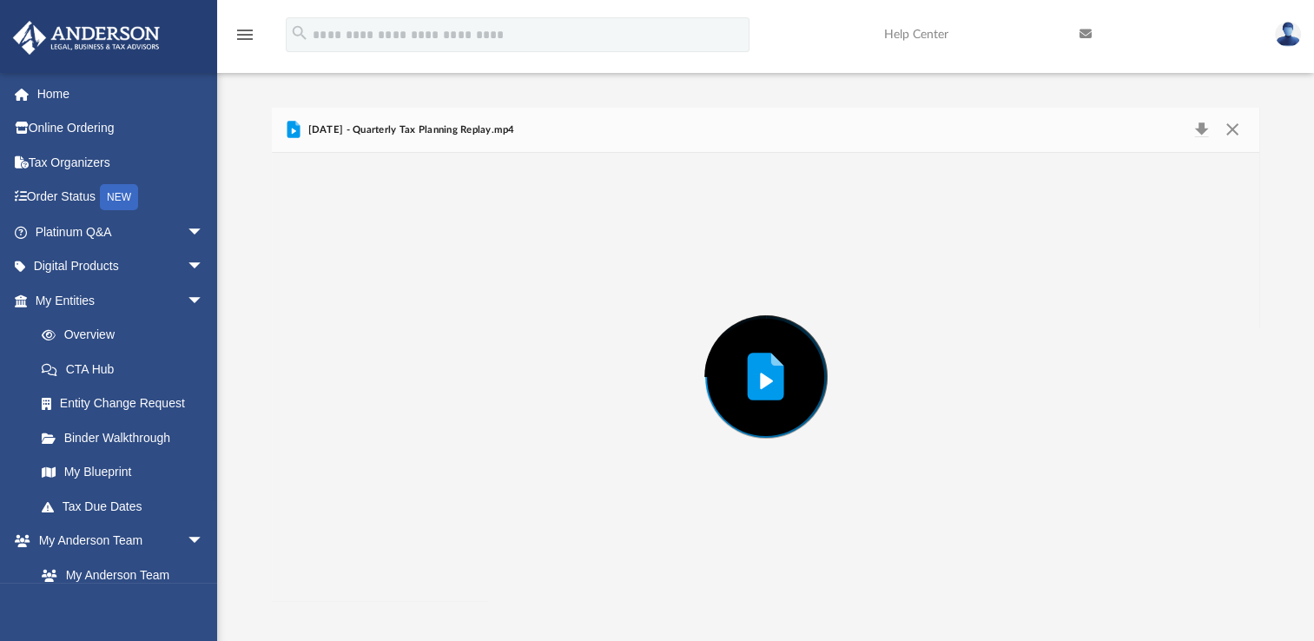
click at [766, 382] on icon "Preview" at bounding box center [766, 382] width 13 height 17
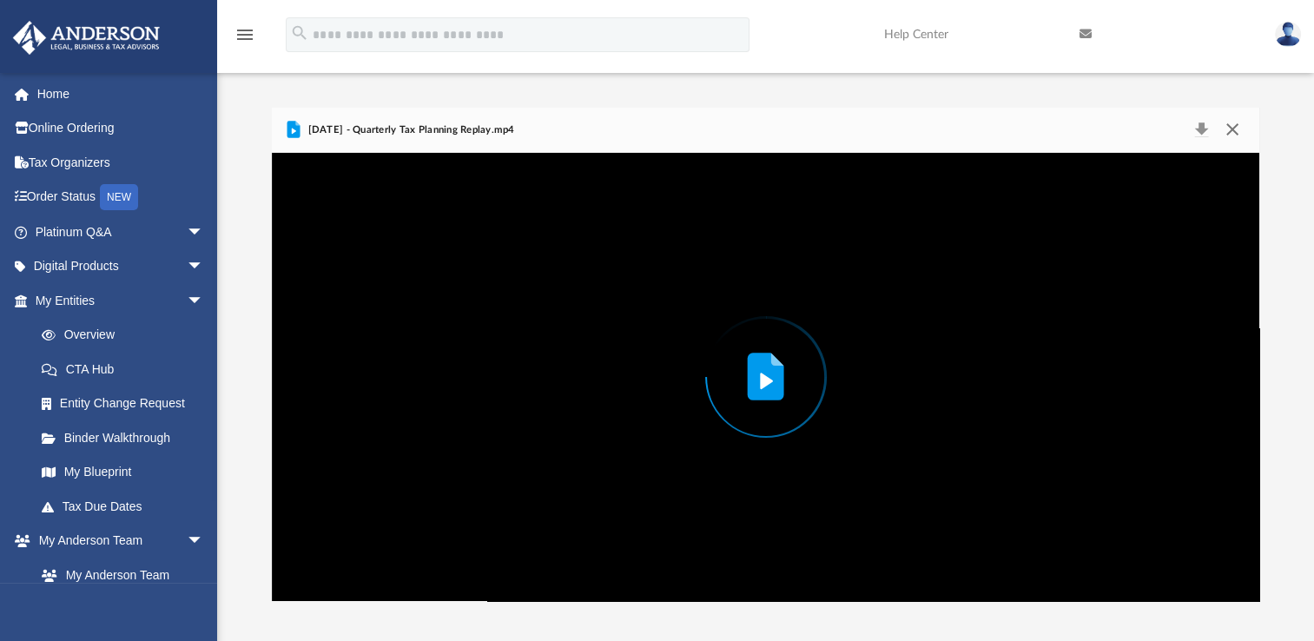
click at [1221, 127] on button "Close" at bounding box center [1231, 130] width 31 height 24
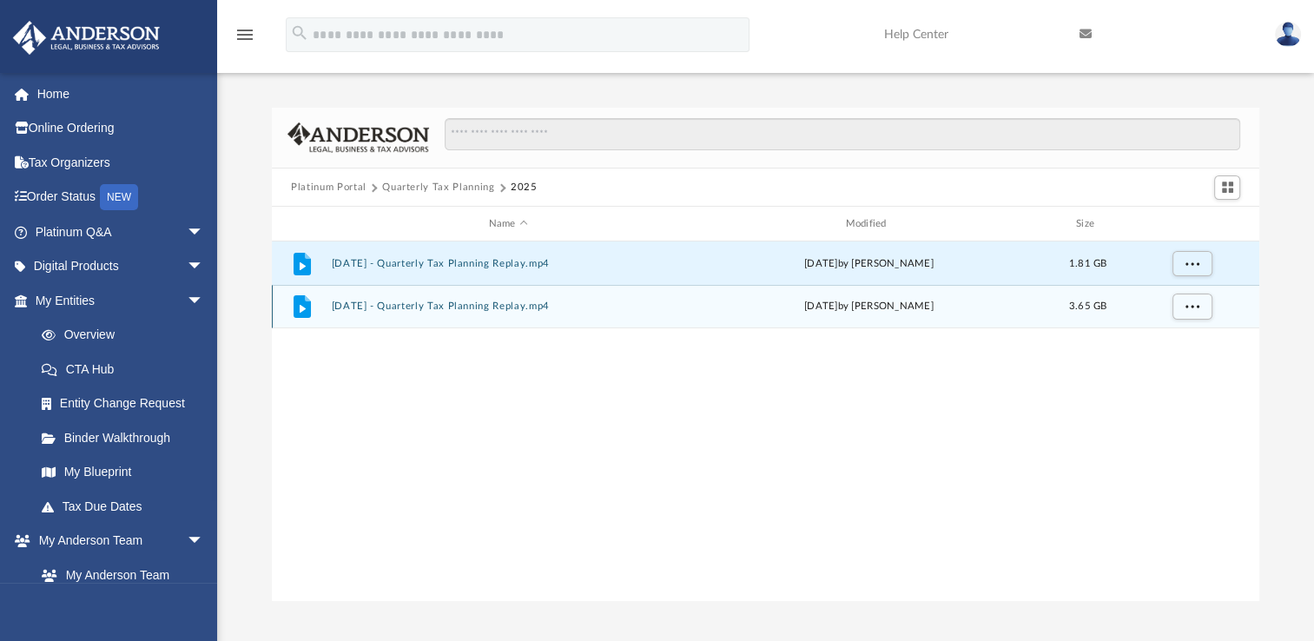
click at [400, 308] on button "[DATE] - Quarterly Tax Planning Replay.mp4" at bounding box center [509, 306] width 354 height 11
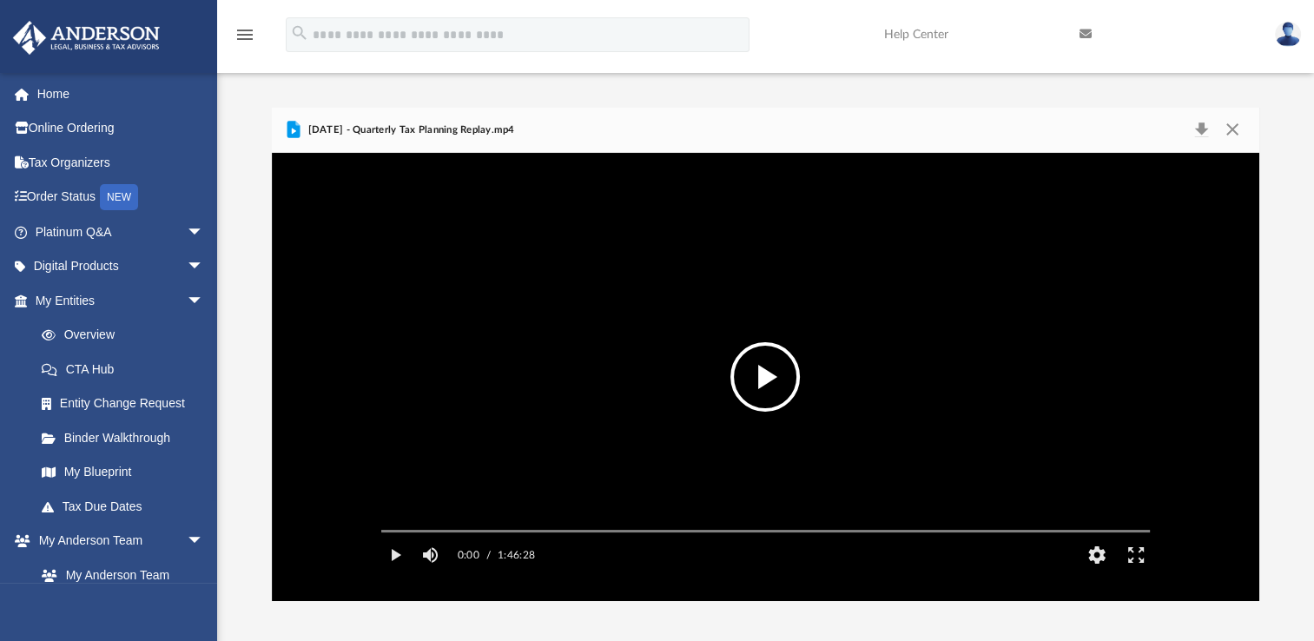
click at [759, 380] on button "File preview" at bounding box center [765, 376] width 69 height 69
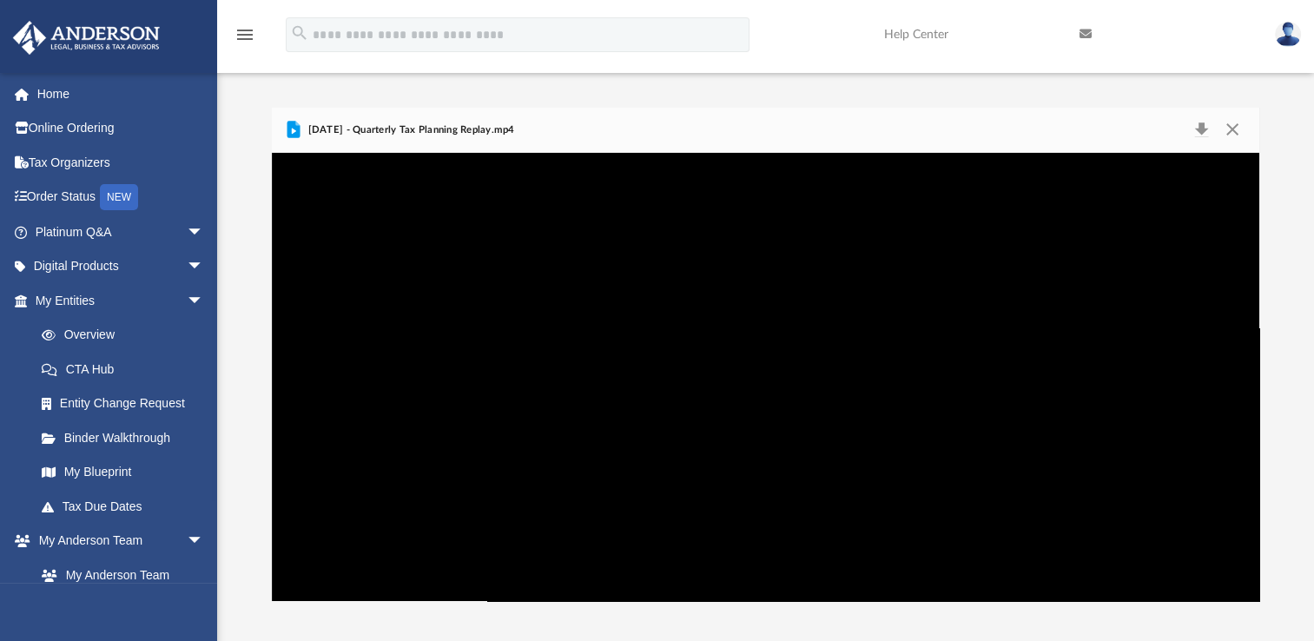
click at [441, 463] on video "File preview" at bounding box center [765, 377] width 797 height 399
click at [490, 526] on video "File preview" at bounding box center [765, 377] width 797 height 399
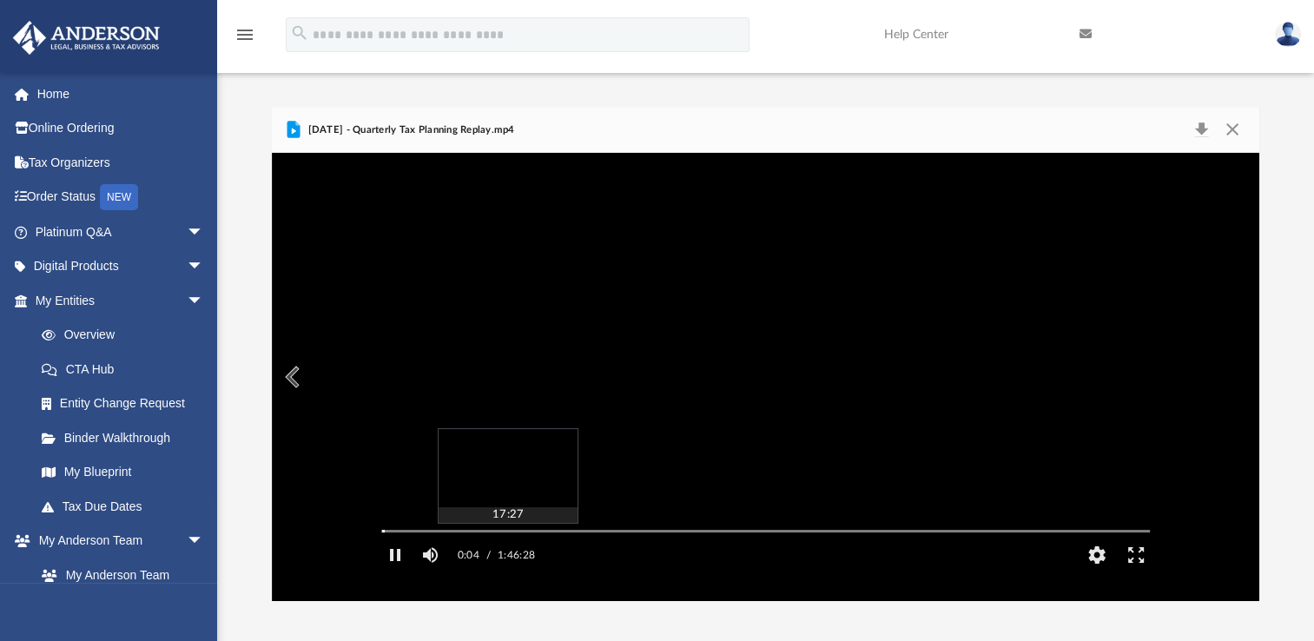
click at [507, 533] on div "Media Slider" at bounding box center [765, 531] width 769 height 3
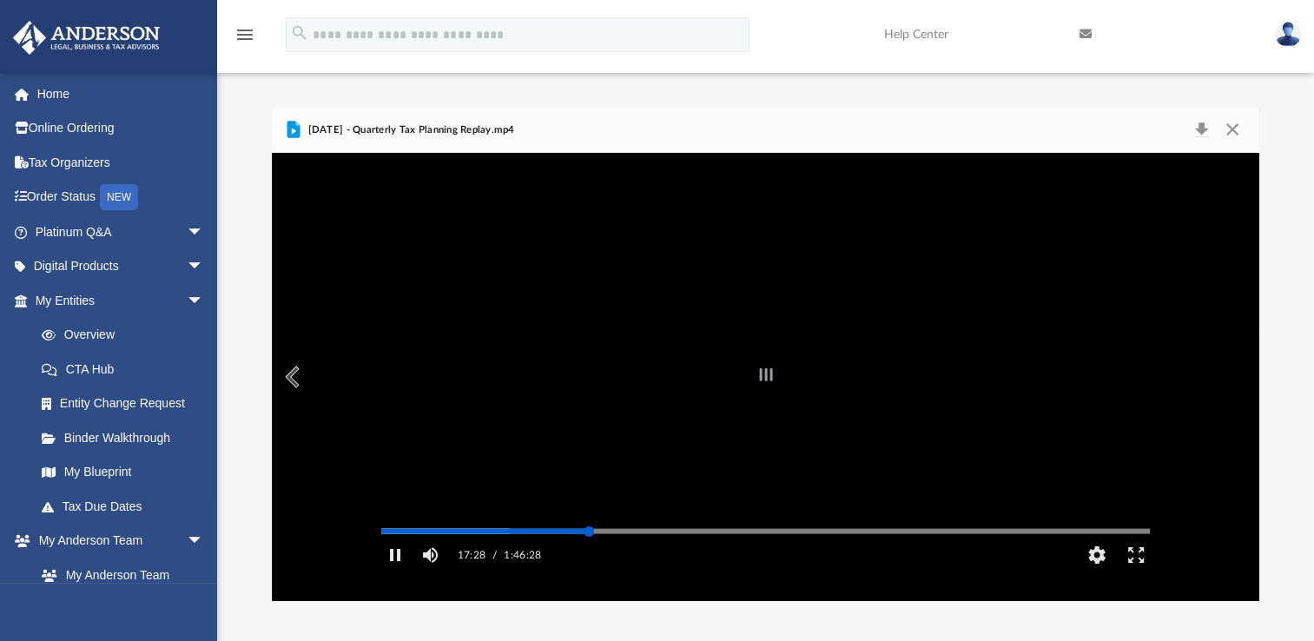
click at [589, 533] on div "Media Slider" at bounding box center [765, 531] width 769 height 3
click at [599, 533] on div "Media Slider" at bounding box center [765, 531] width 769 height 3
click at [612, 558] on div "Autoplay Disabled Speed Normal Quality Auto Subtitles/CC Off Audio Autoplay Dis…" at bounding box center [766, 377] width 988 height 448
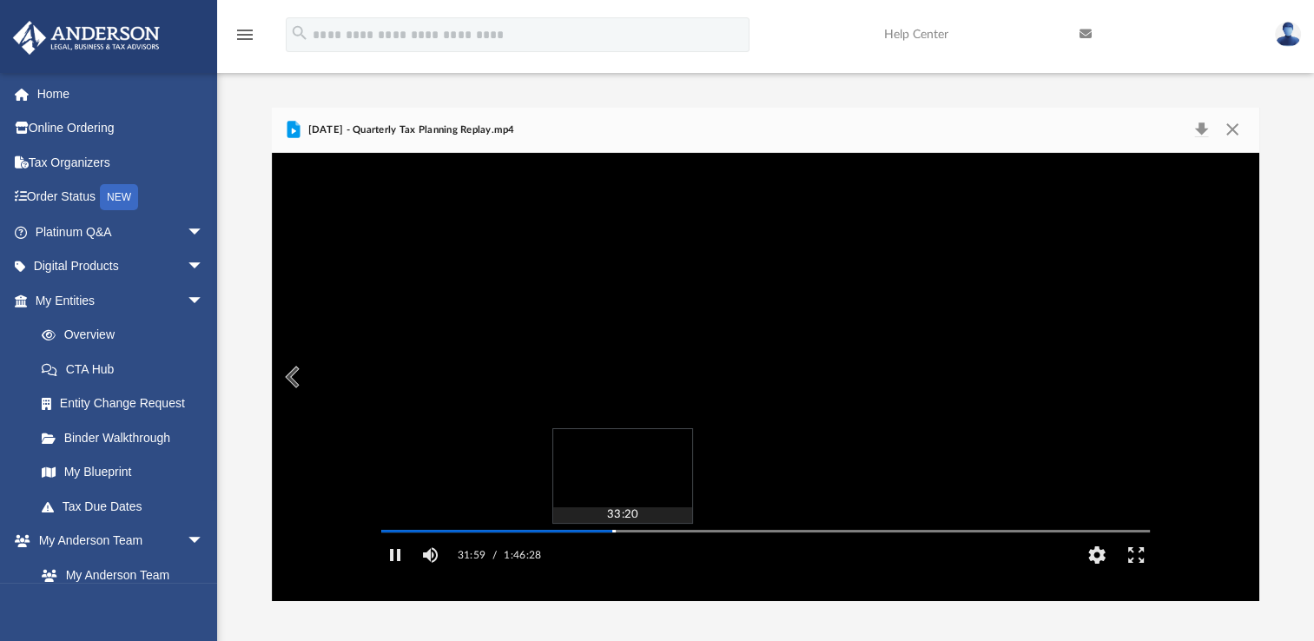
click at [624, 555] on div "Autoplay Disabled Speed Normal Quality Auto Subtitles/CC Off Audio Autoplay Dis…" at bounding box center [766, 377] width 988 height 448
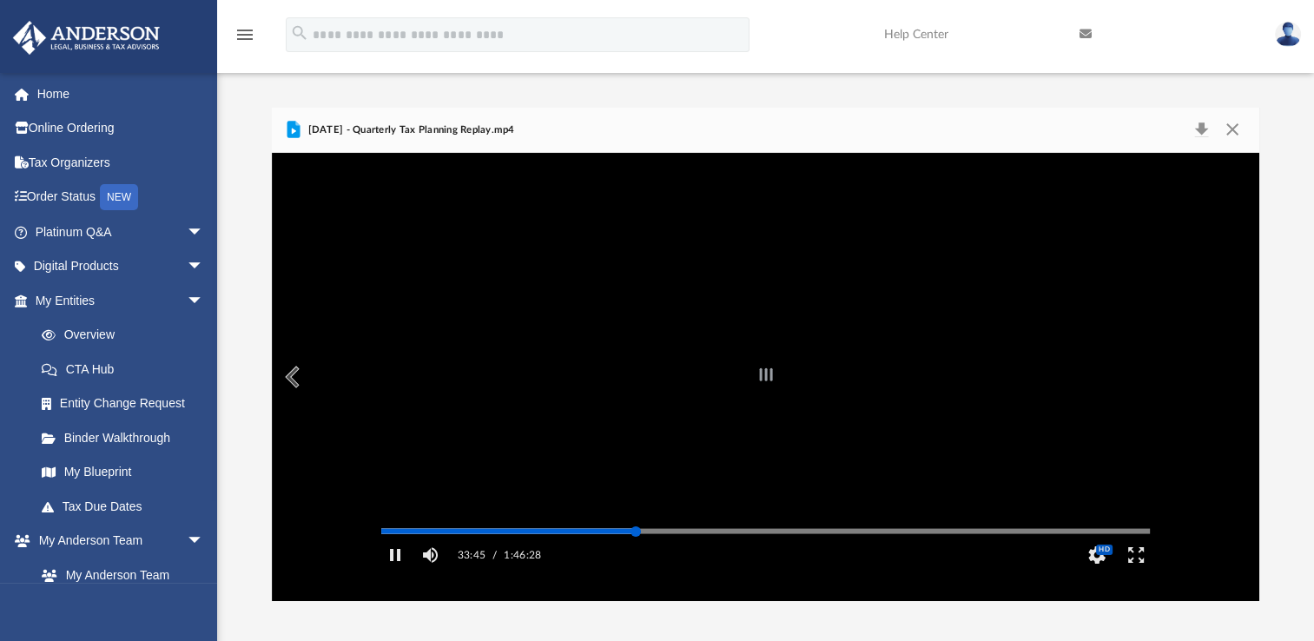
click at [636, 554] on div "Autoplay Disabled Speed Normal Quality Auto Subtitles/CC Off Audio Autoplay Dis…" at bounding box center [766, 377] width 988 height 448
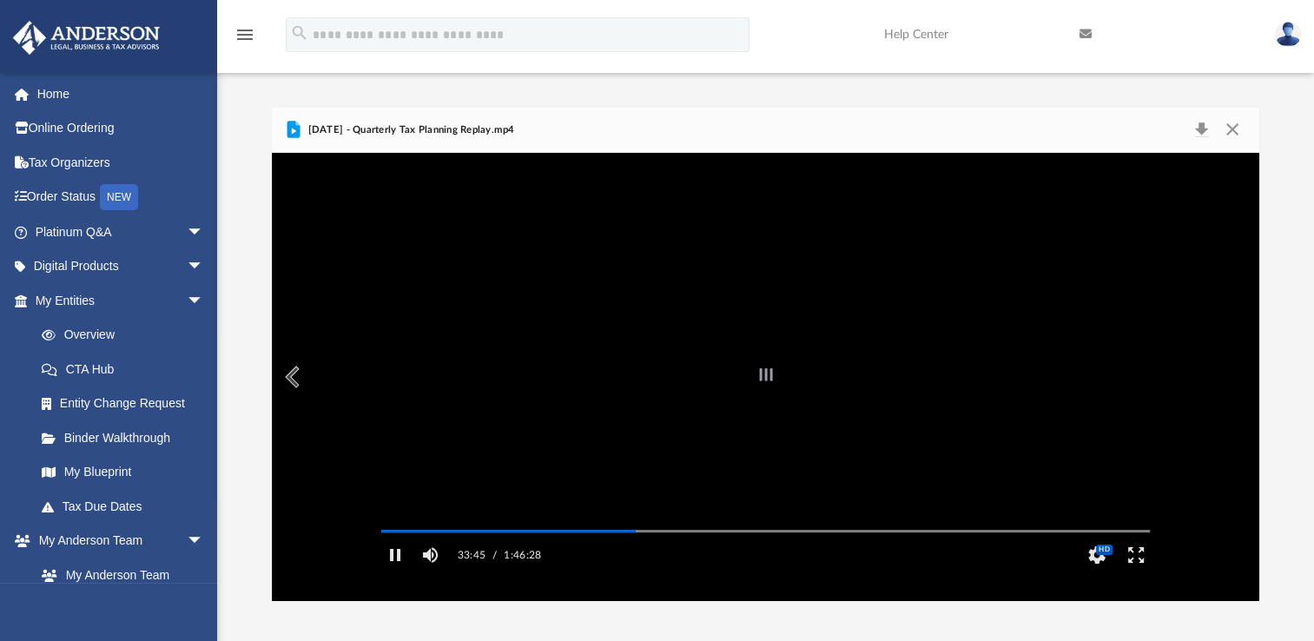
click at [640, 554] on div "File preview" at bounding box center [766, 377] width 988 height 448
click at [670, 461] on video "File preview" at bounding box center [765, 377] width 797 height 399
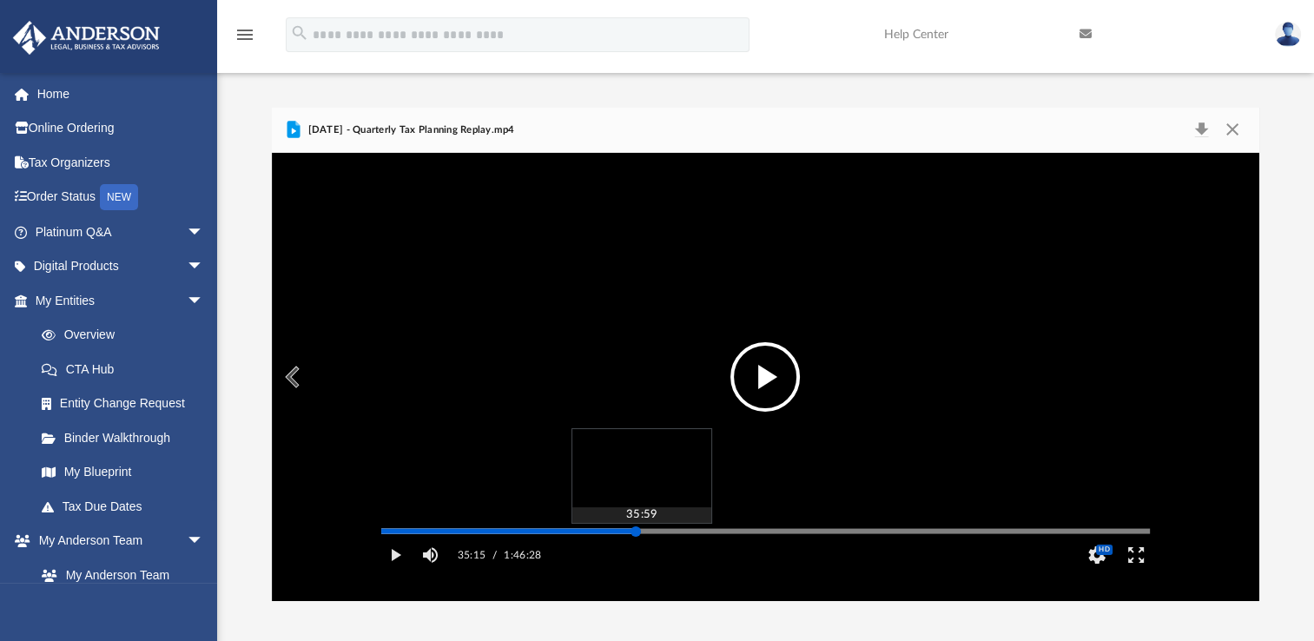
click at [637, 537] on div "Media Slider" at bounding box center [636, 531] width 10 height 10
click at [647, 533] on div "Media Slider" at bounding box center [765, 531] width 769 height 3
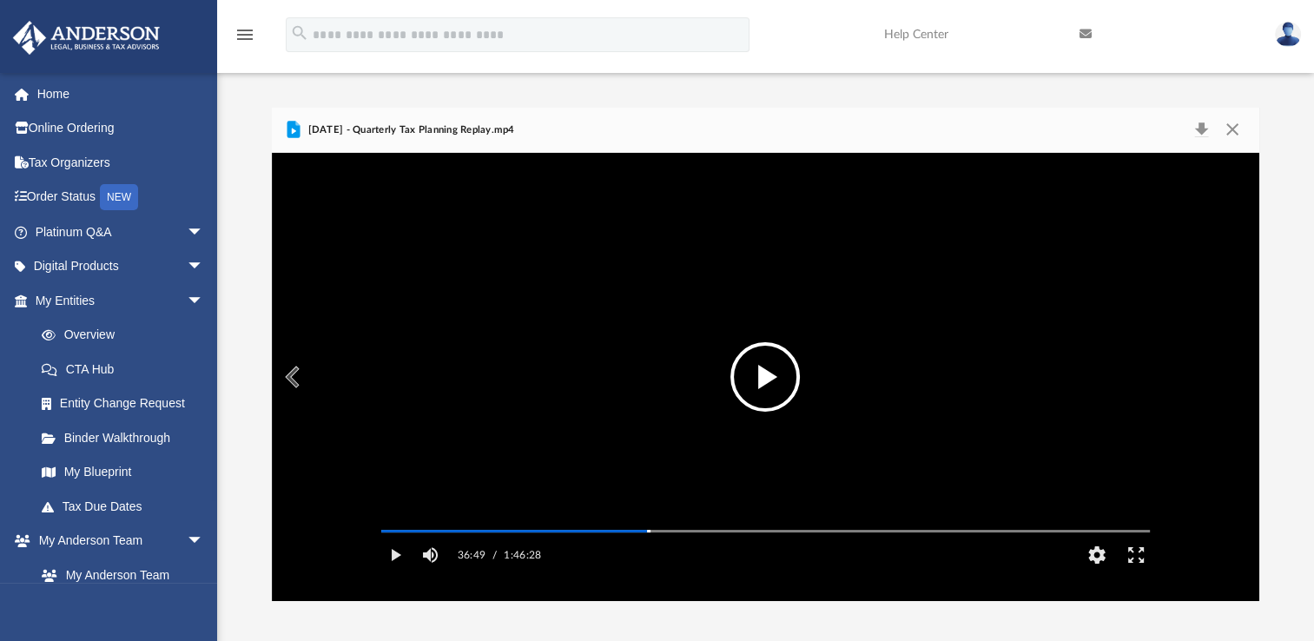
click at [758, 376] on button "File preview" at bounding box center [765, 376] width 69 height 69
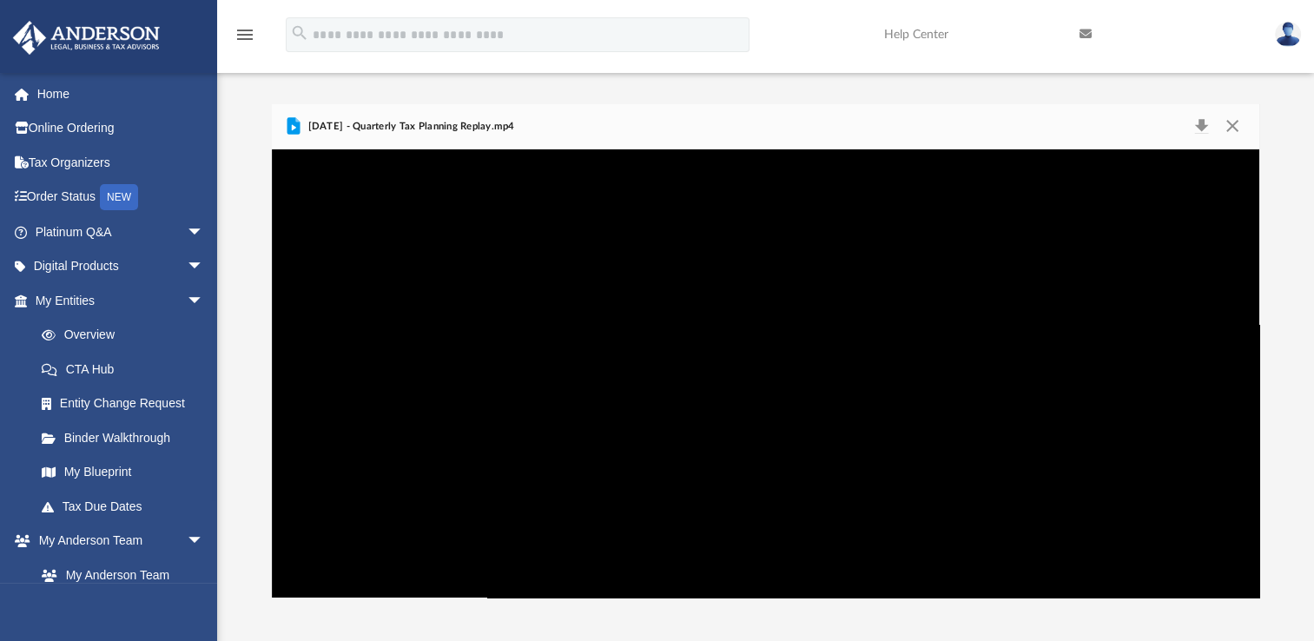
scroll to position [0, 0]
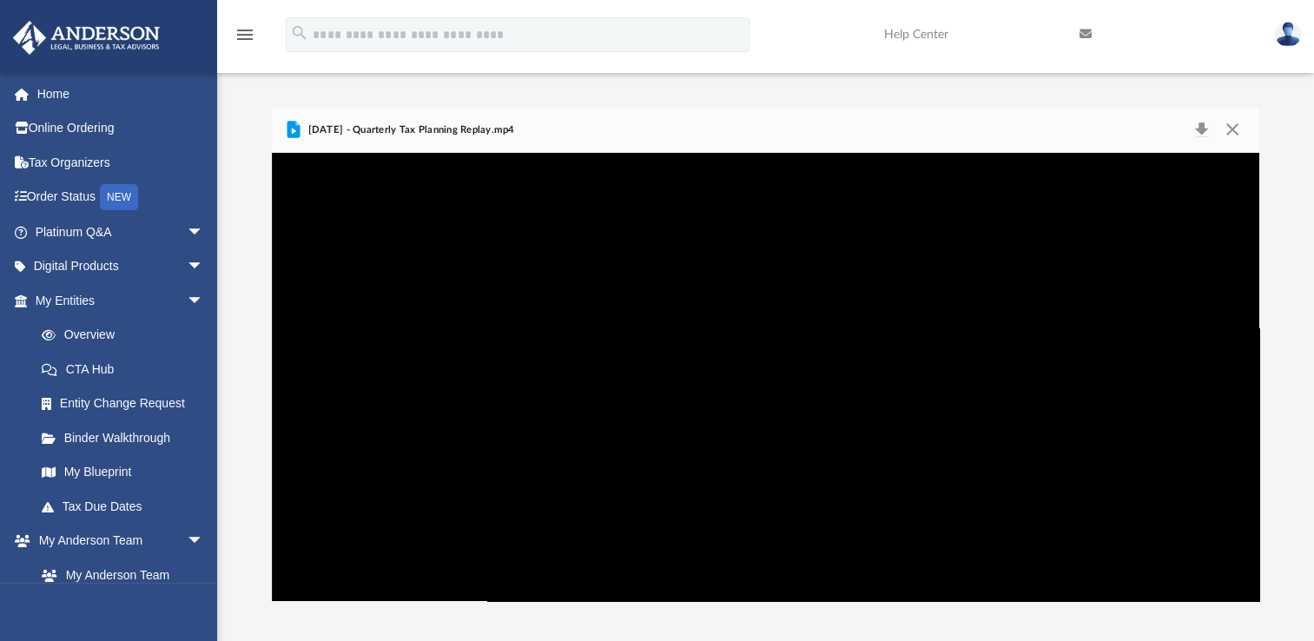
click at [1086, 474] on video "File preview" at bounding box center [765, 377] width 797 height 399
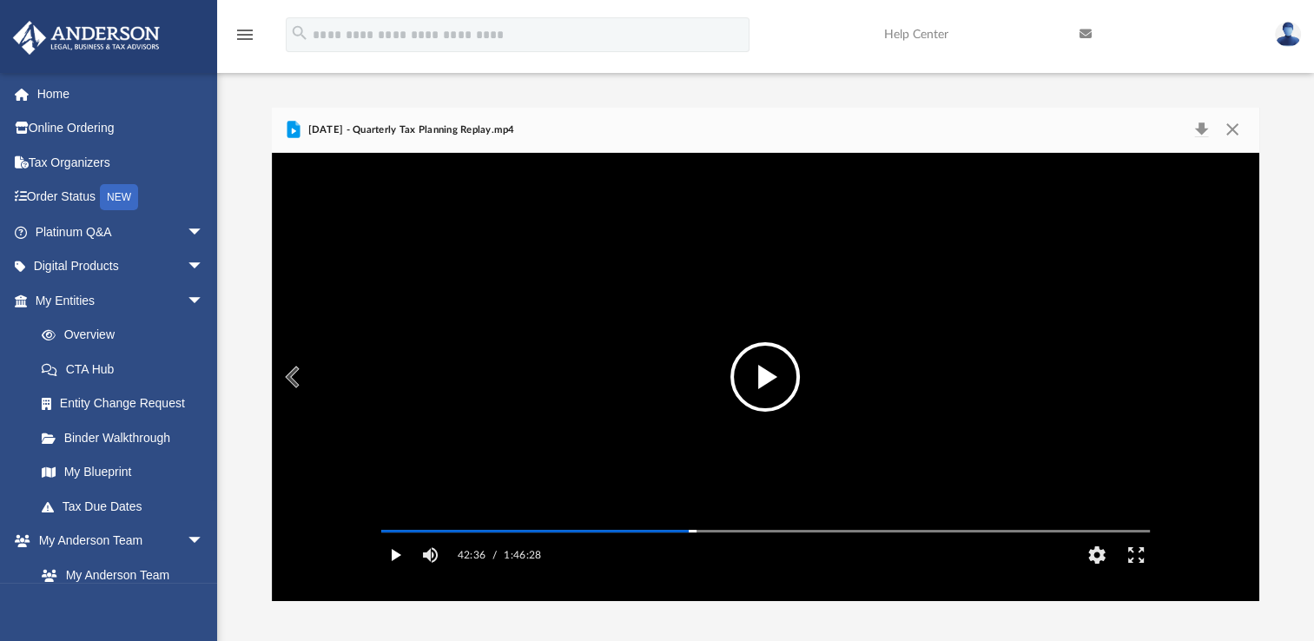
click at [391, 572] on button "Play" at bounding box center [395, 555] width 39 height 35
click at [391, 572] on button "Pause" at bounding box center [395, 555] width 39 height 35
